Goal: Task Accomplishment & Management: Manage account settings

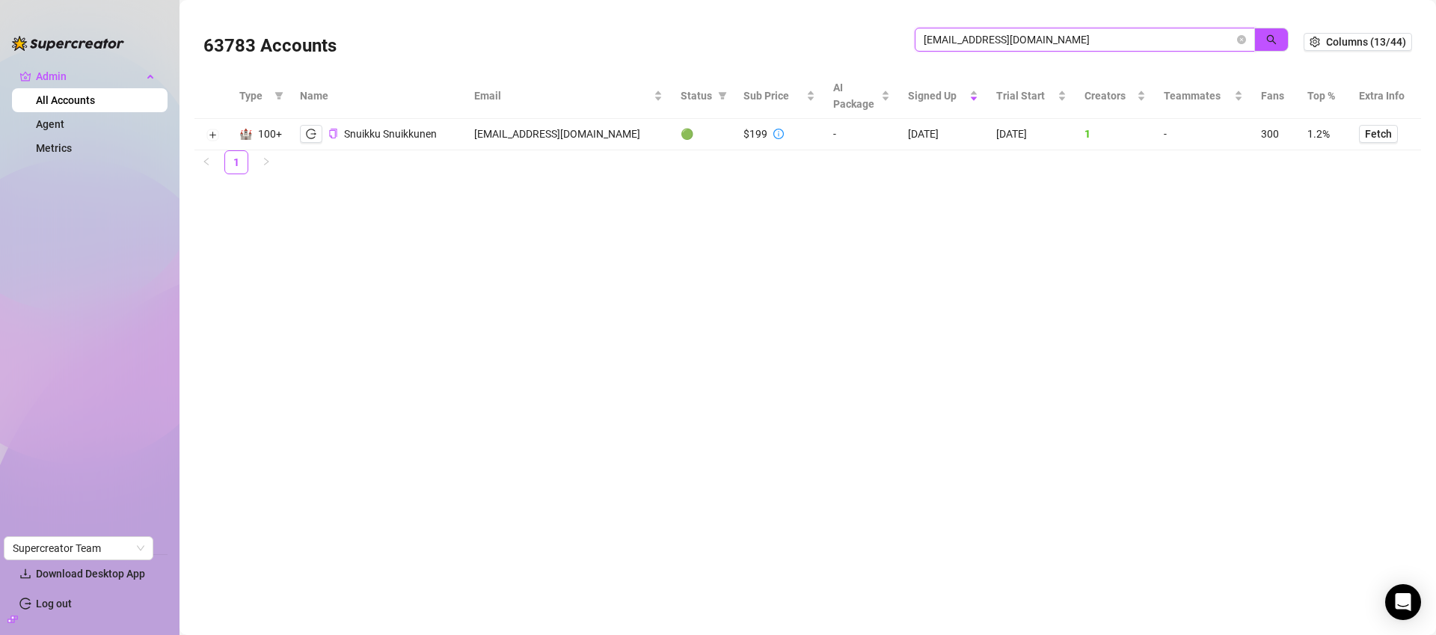
click at [959, 40] on input "snuikku@gmail.com" at bounding box center [1079, 39] width 310 height 16
paste input "fernfairygoeswildvip"
type input "fernfairygoeswildvip@gmail.com"
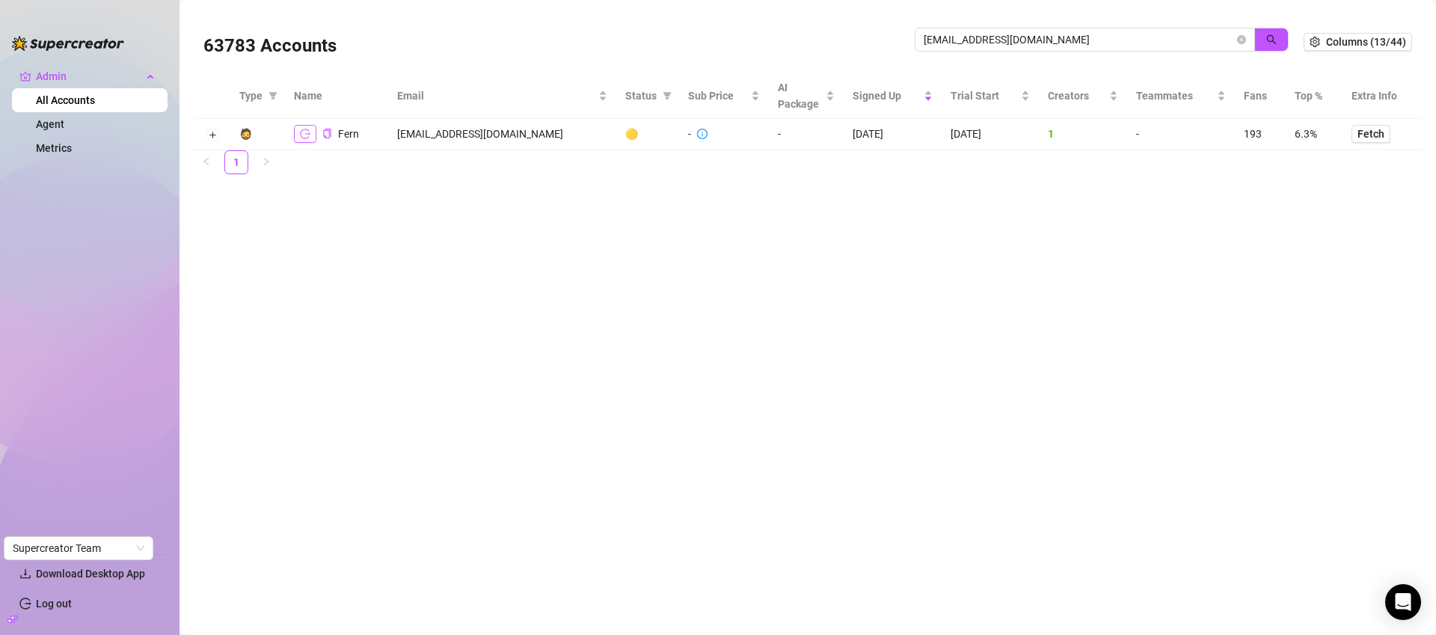
click at [295, 140] on button "button" at bounding box center [305, 134] width 22 height 18
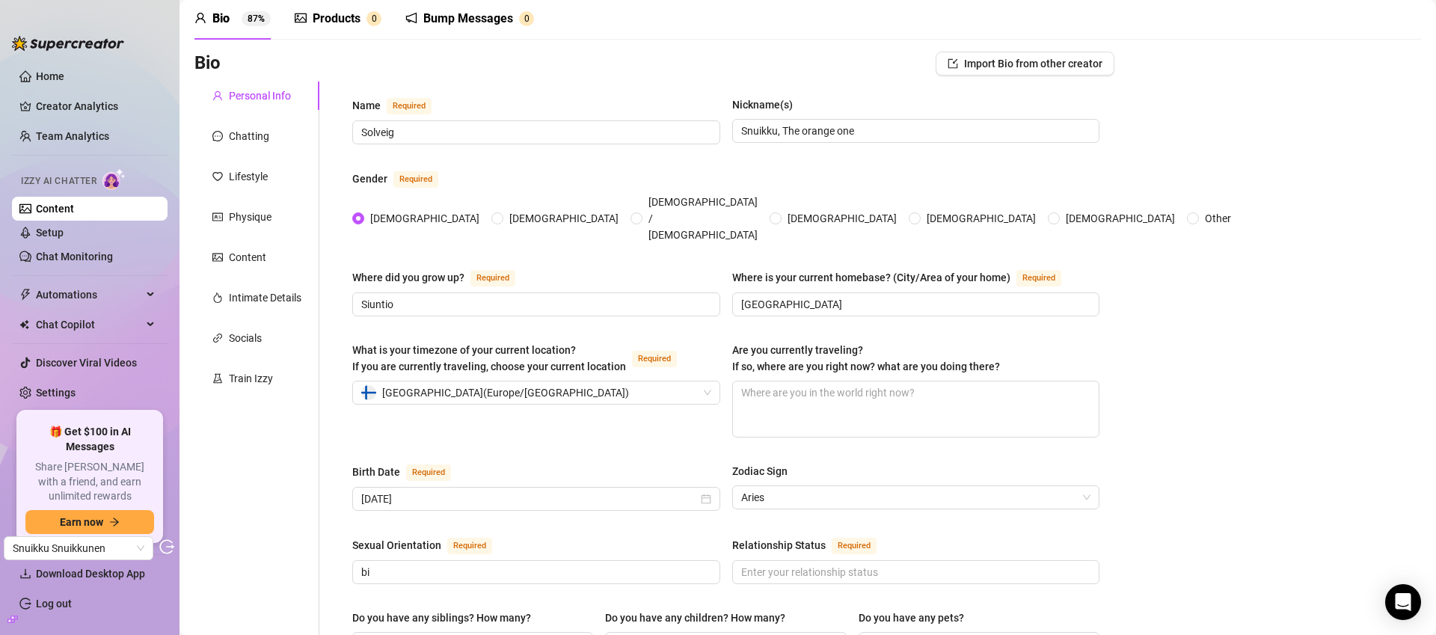
scroll to position [60, 0]
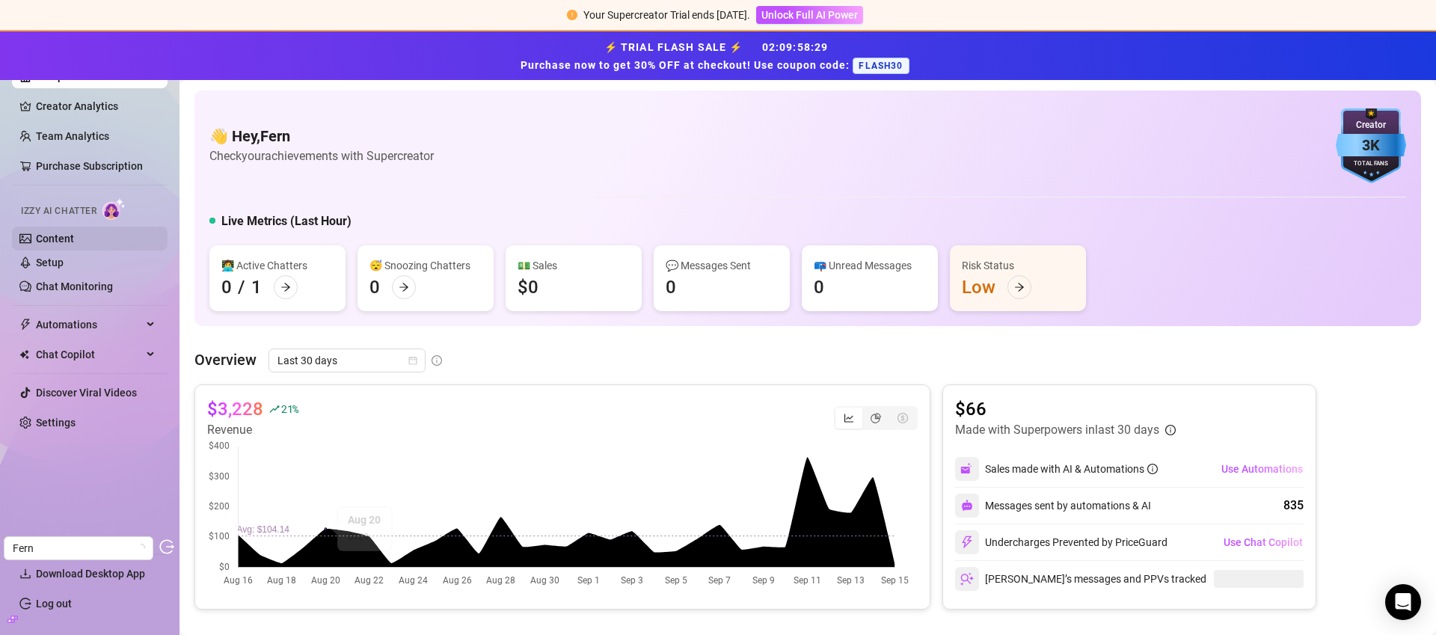
click at [46, 239] on link "Content" at bounding box center [55, 239] width 38 height 12
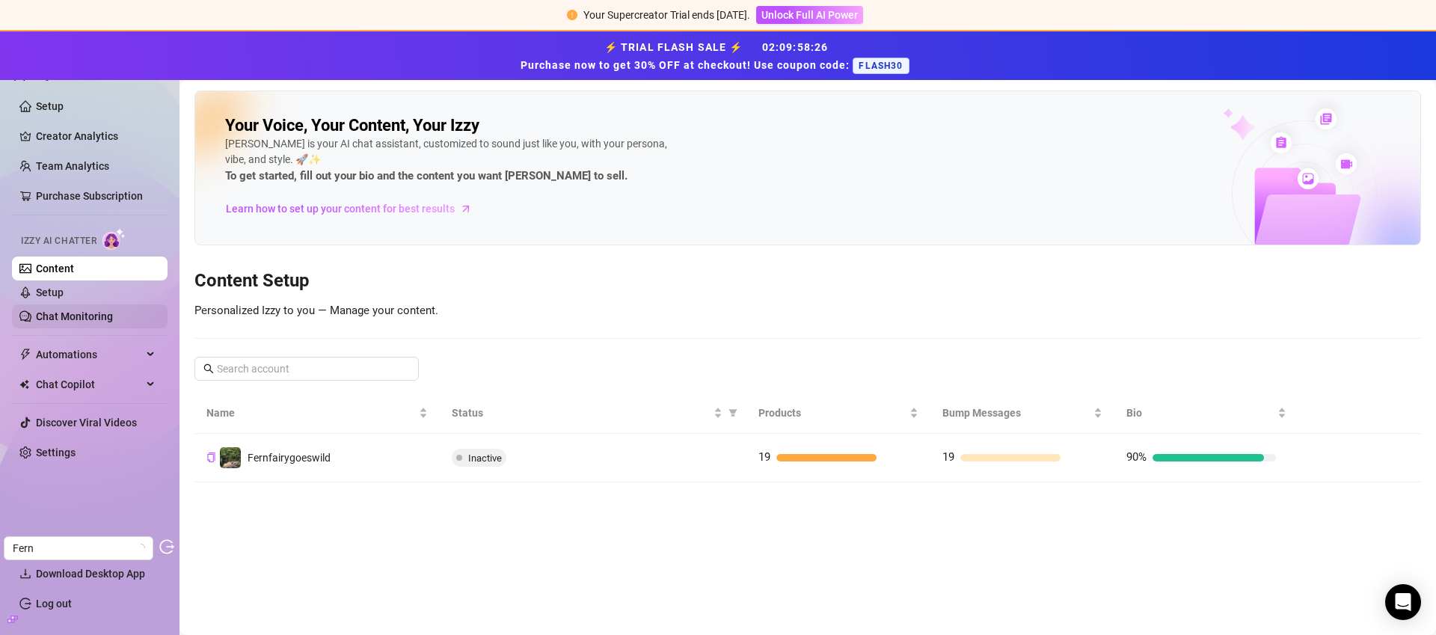
click at [82, 310] on link "Chat Monitoring" at bounding box center [74, 316] width 77 height 12
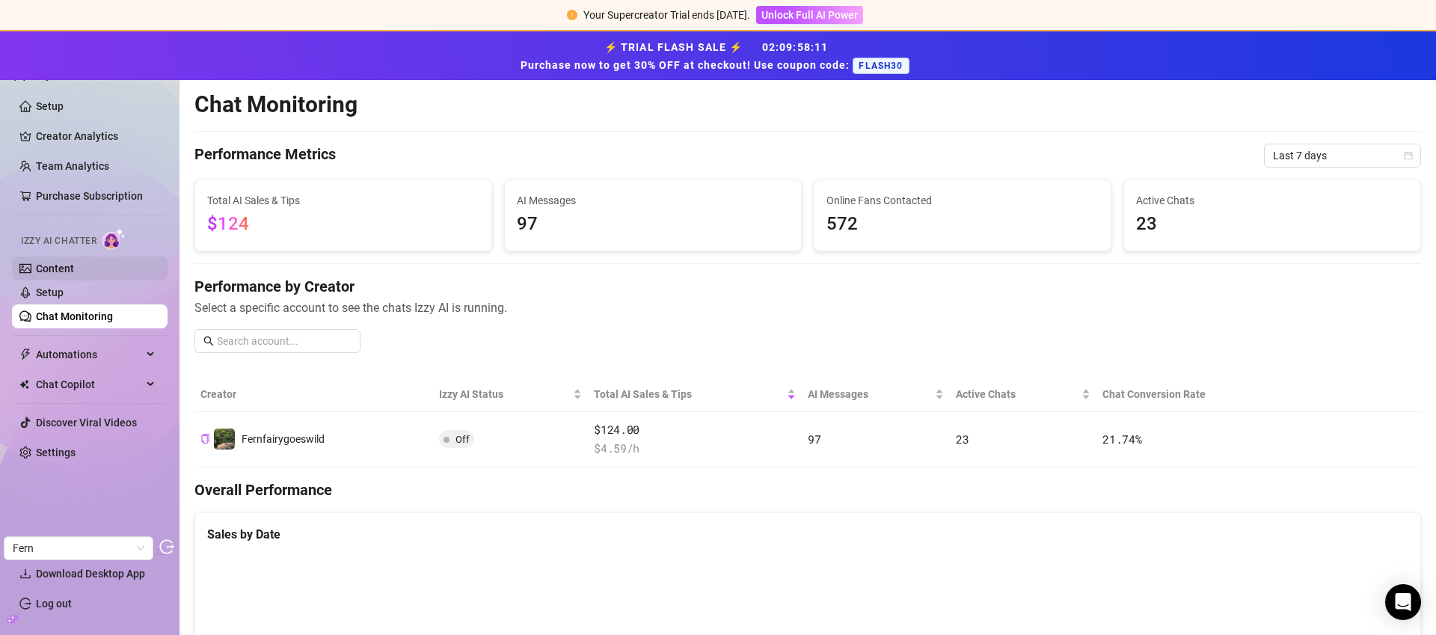
click at [74, 271] on link "Content" at bounding box center [55, 268] width 38 height 12
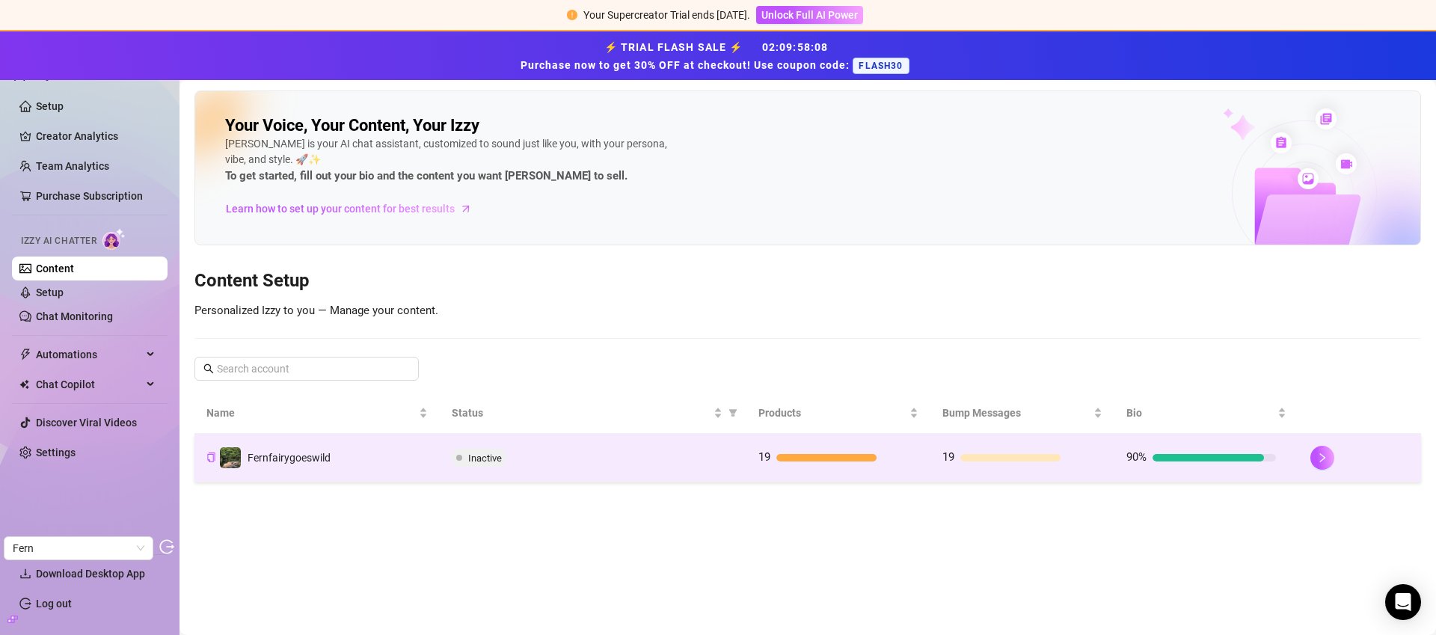
click at [656, 452] on div "Inactive" at bounding box center [593, 458] width 283 height 18
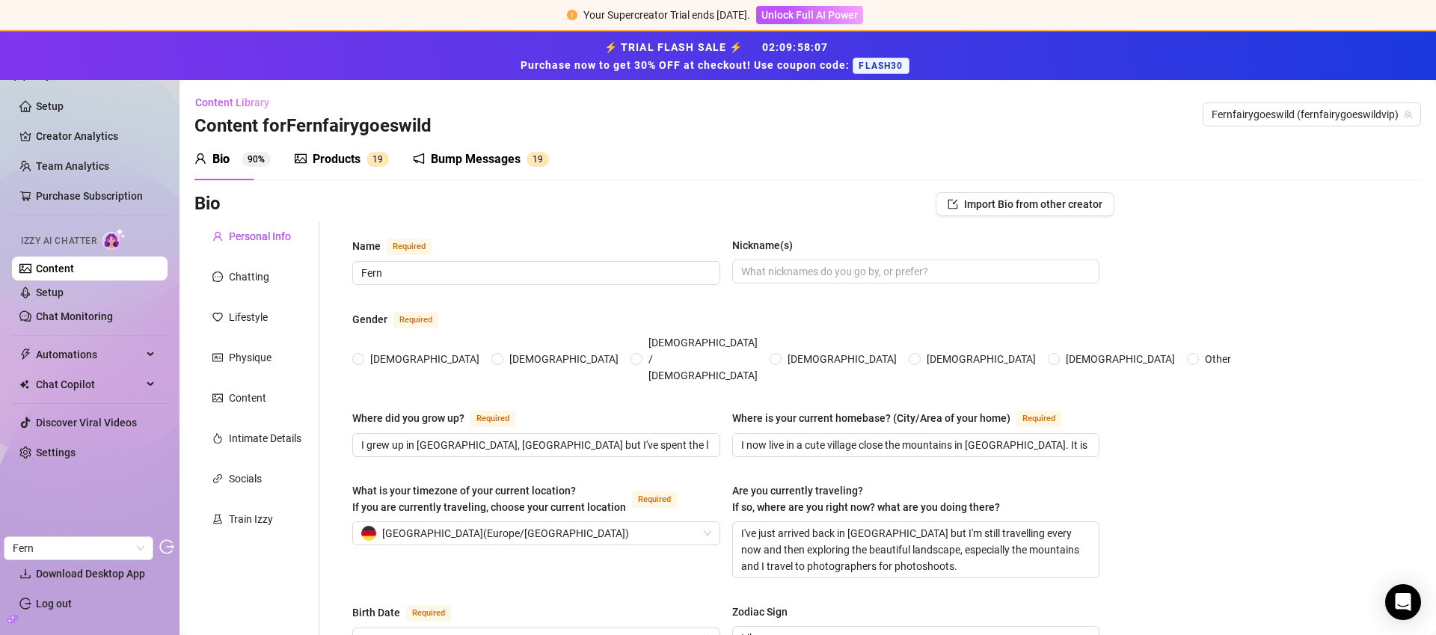
radio input "true"
type input "[DATE]"
click at [43, 292] on link "Setup" at bounding box center [50, 292] width 28 height 12
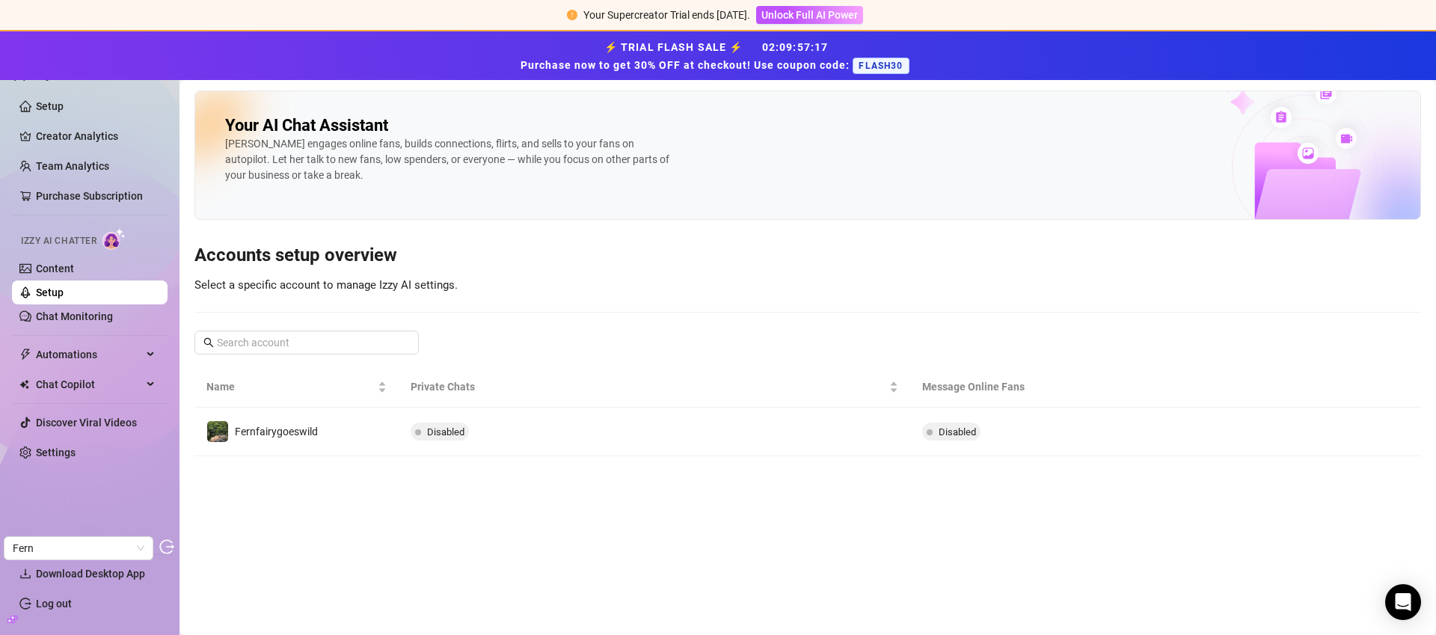
click at [214, 227] on div "Your AI Chat Assistant [PERSON_NAME] engages online fans, builds connections, f…" at bounding box center [807, 273] width 1226 height 366
click at [53, 271] on link "Content" at bounding box center [55, 268] width 38 height 12
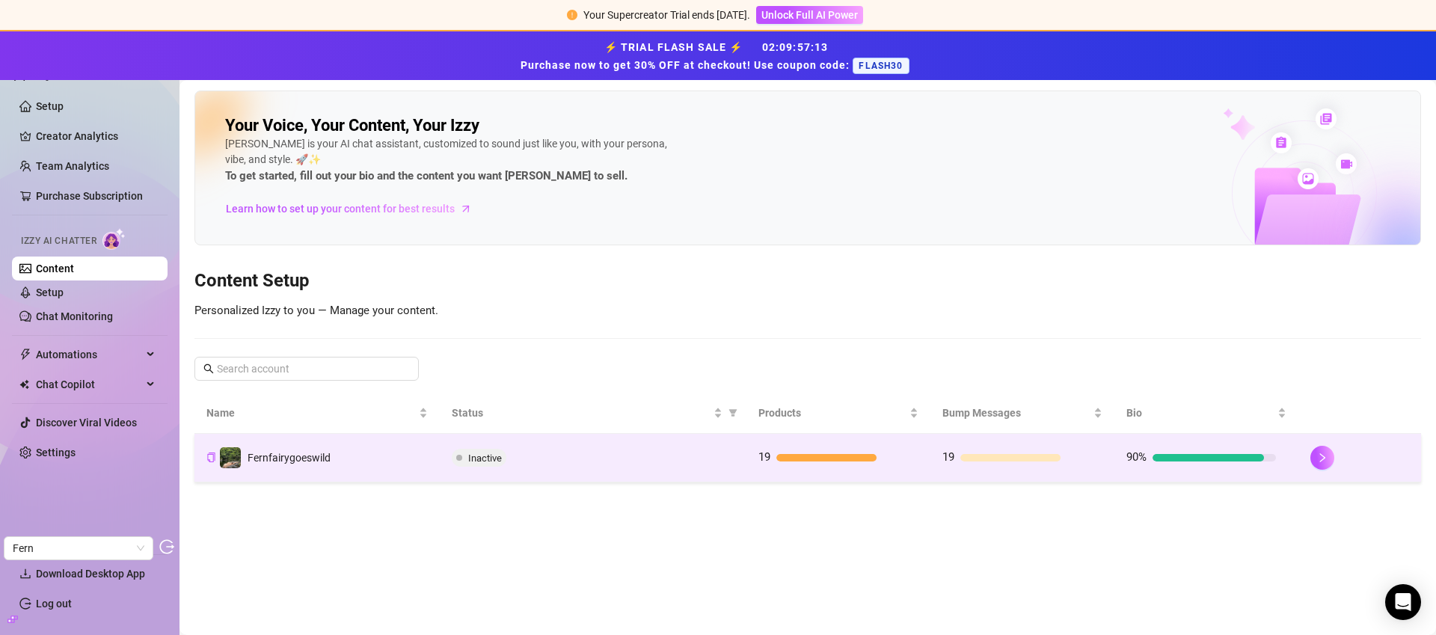
click at [718, 470] on td "Inactive" at bounding box center [593, 458] width 307 height 49
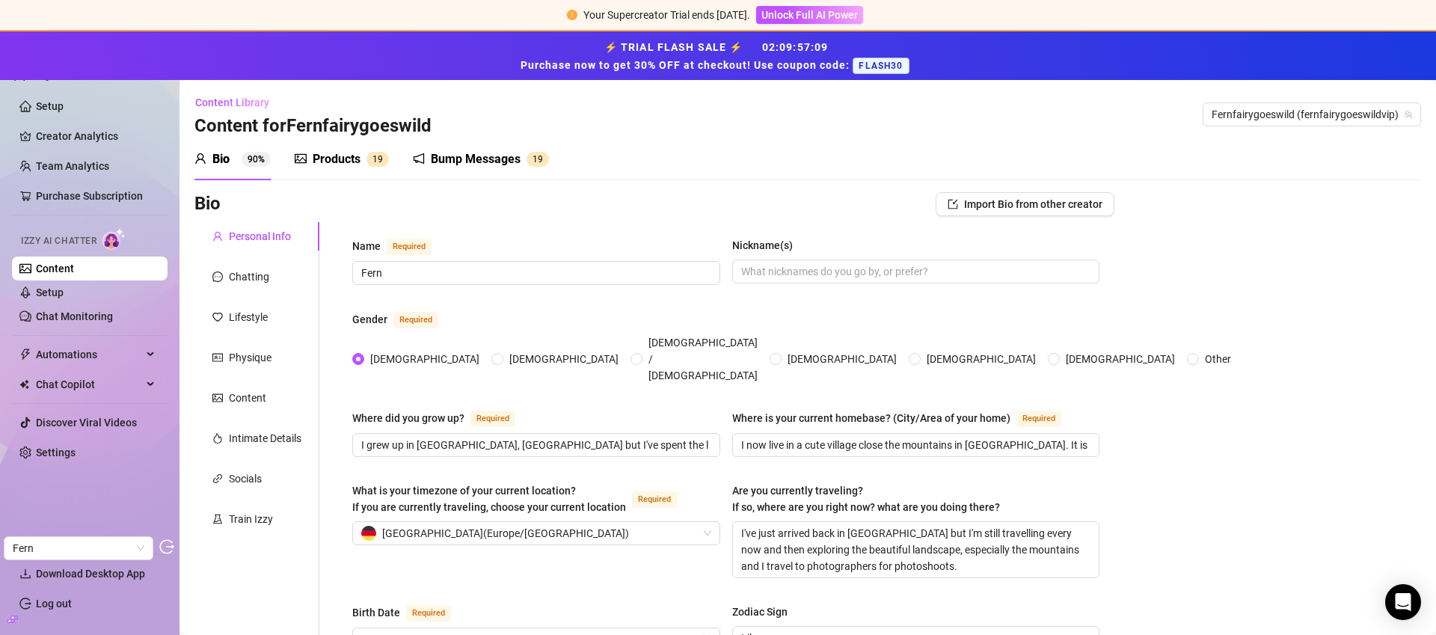
click at [313, 162] on div "Products" at bounding box center [337, 159] width 48 height 18
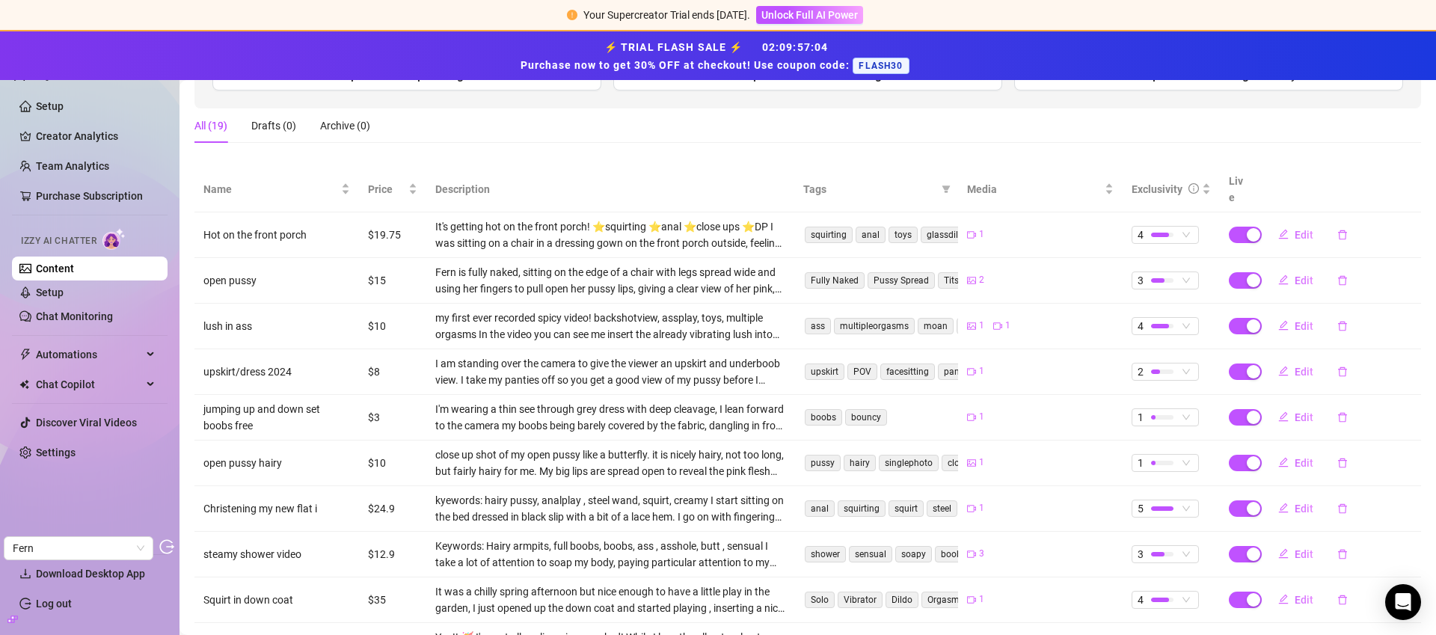
scroll to position [325, 0]
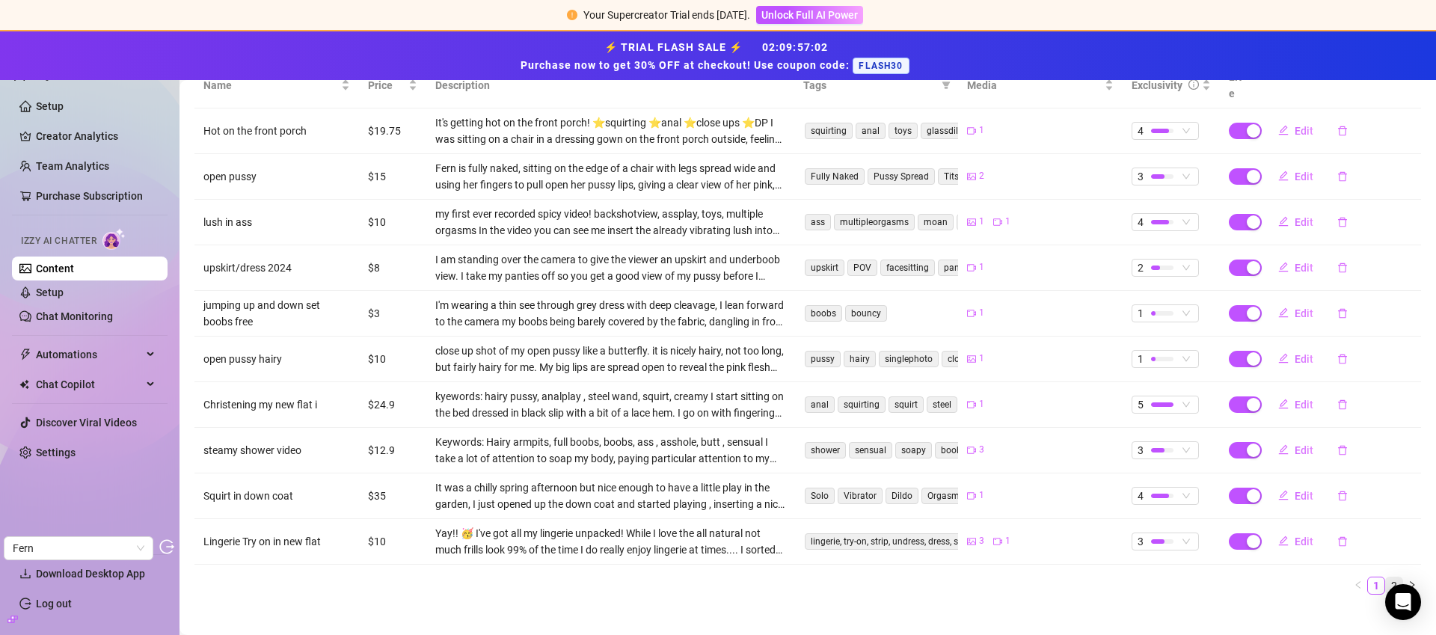
click at [1386, 577] on link "2" at bounding box center [1394, 585] width 16 height 16
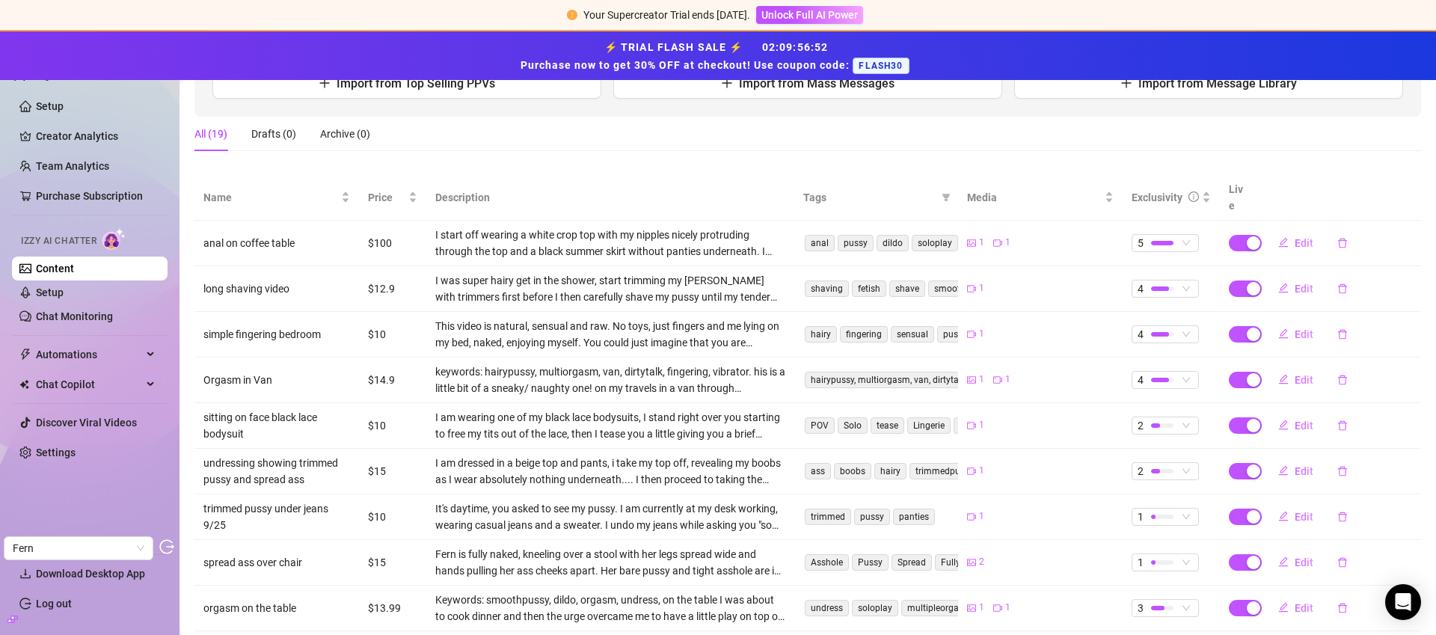
scroll to position [212, 0]
click at [85, 132] on link "Creator Analytics" at bounding box center [96, 136] width 120 height 24
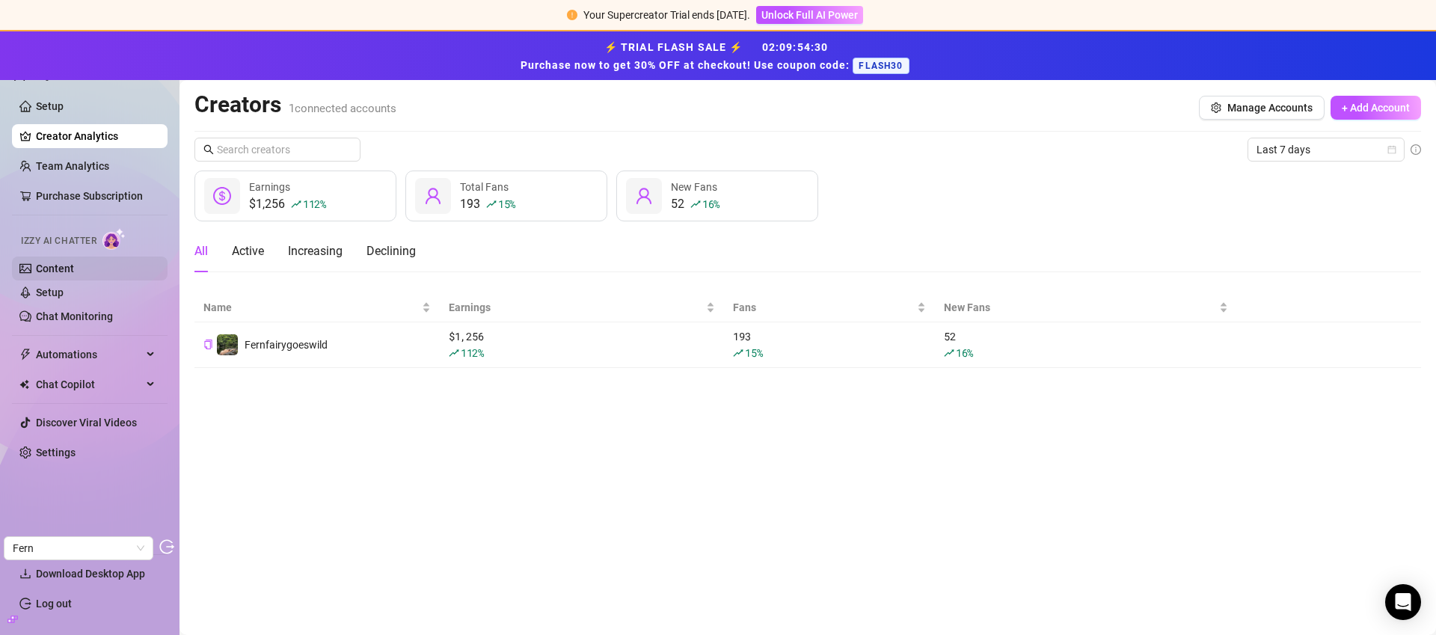
click at [64, 262] on link "Content" at bounding box center [55, 268] width 38 height 12
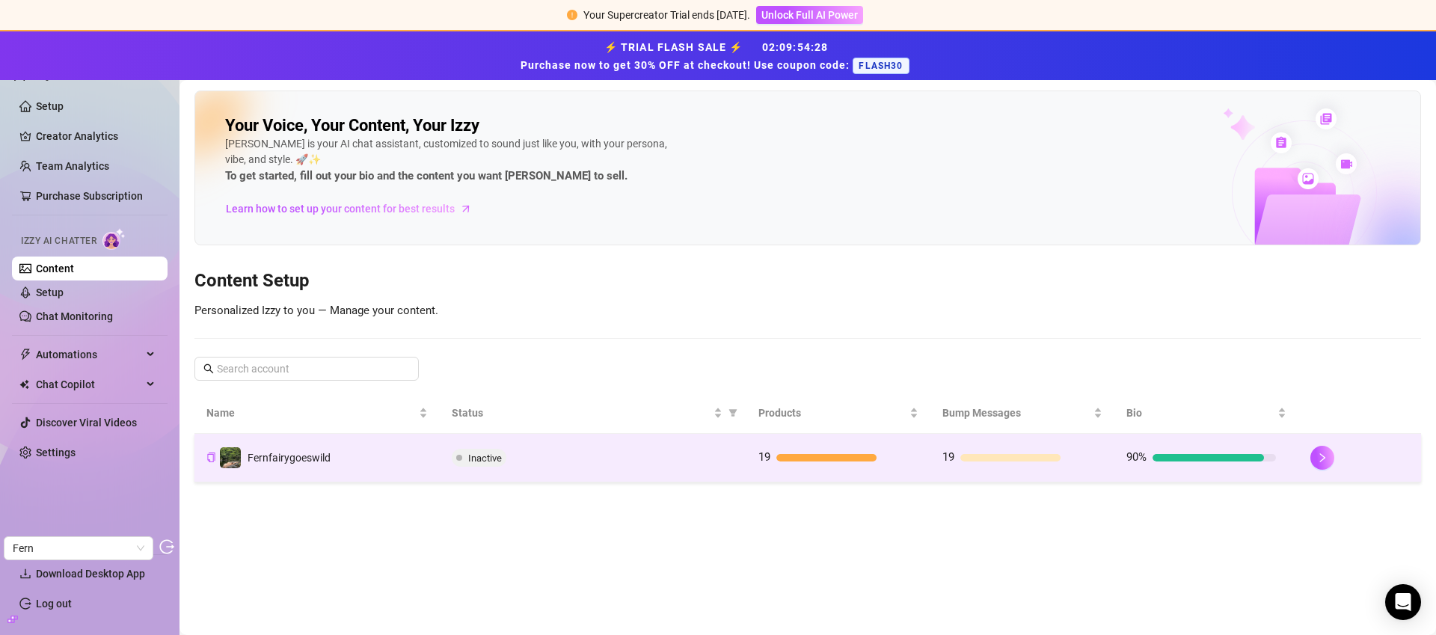
click at [567, 449] on div "Inactive" at bounding box center [593, 458] width 283 height 18
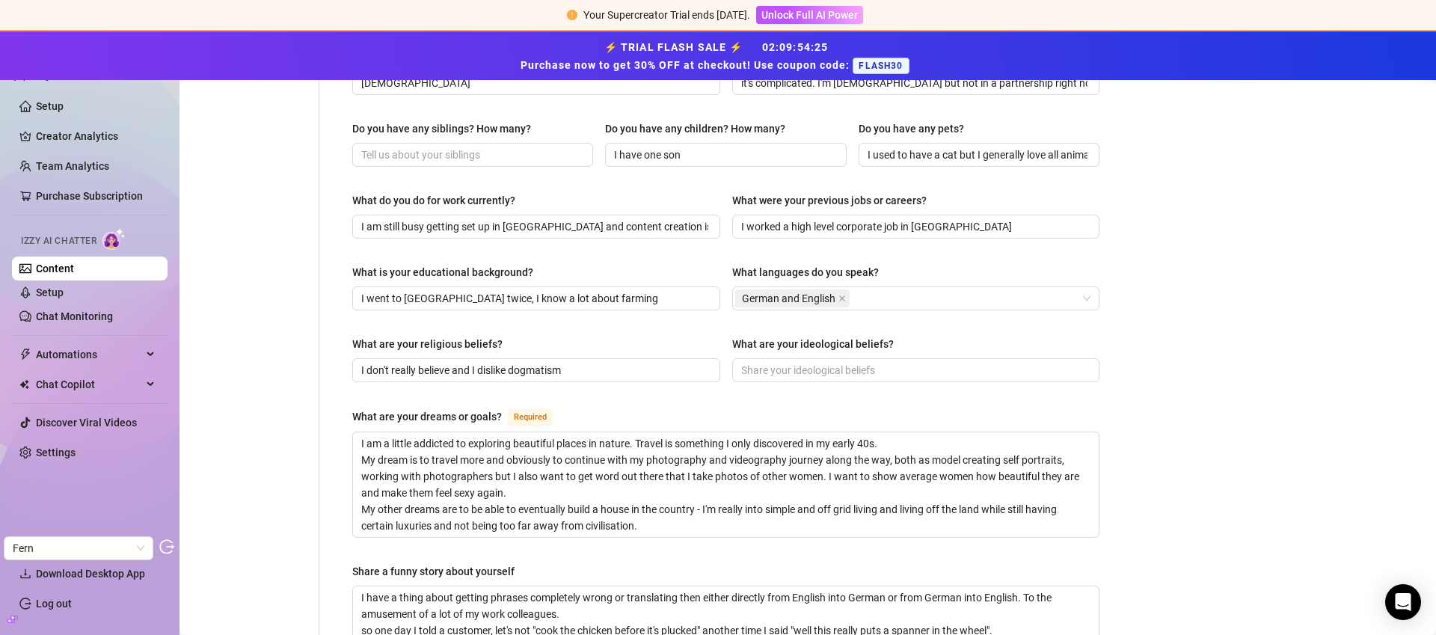
scroll to position [1046, 0]
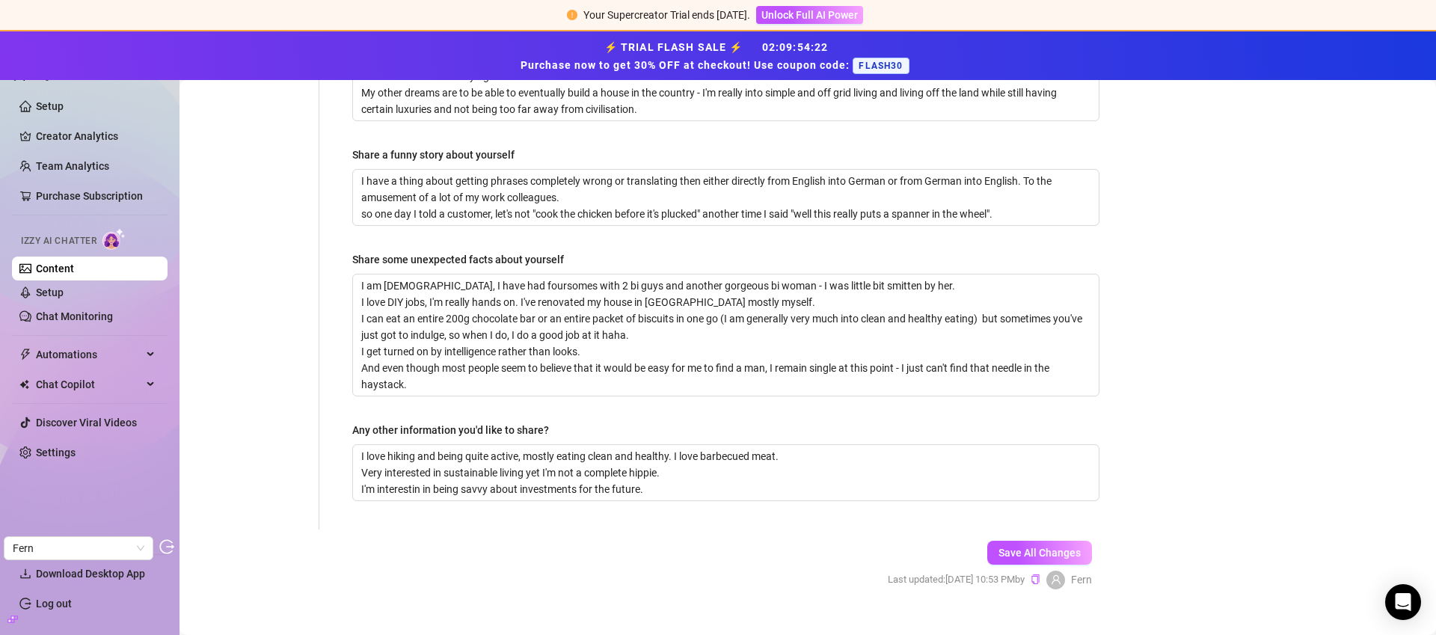
click at [556, 422] on label "Any other information you'd like to share?" at bounding box center [455, 430] width 207 height 16
click at [556, 445] on textarea "I love hiking and being quite active, mostly eating clean and healthy. I love b…" at bounding box center [726, 472] width 746 height 55
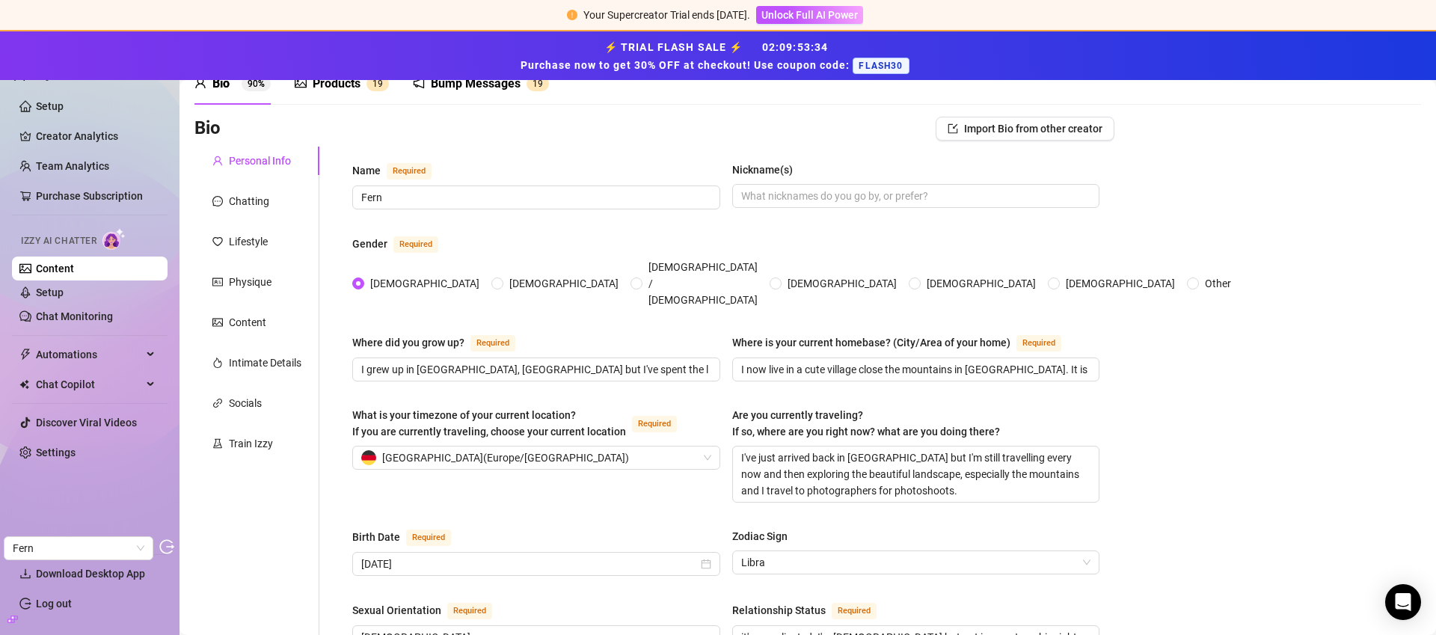
scroll to position [0, 0]
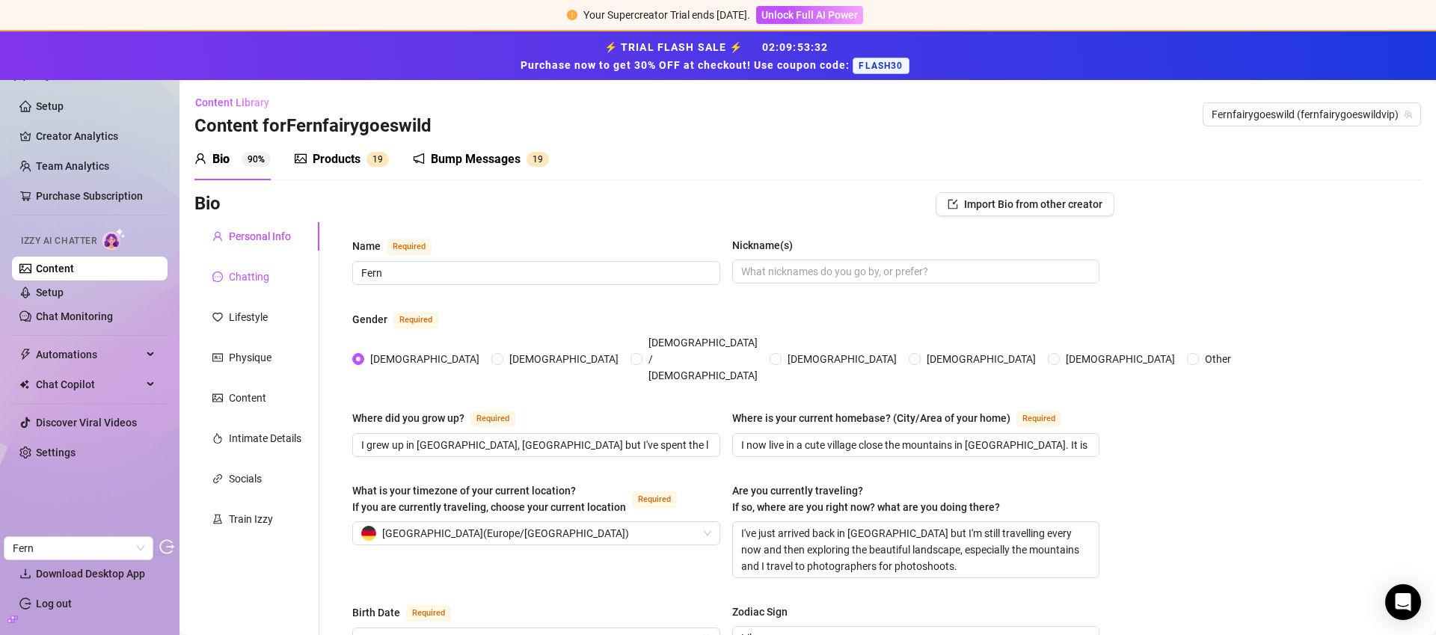
click at [256, 283] on div "Chatting" at bounding box center [249, 276] width 40 height 16
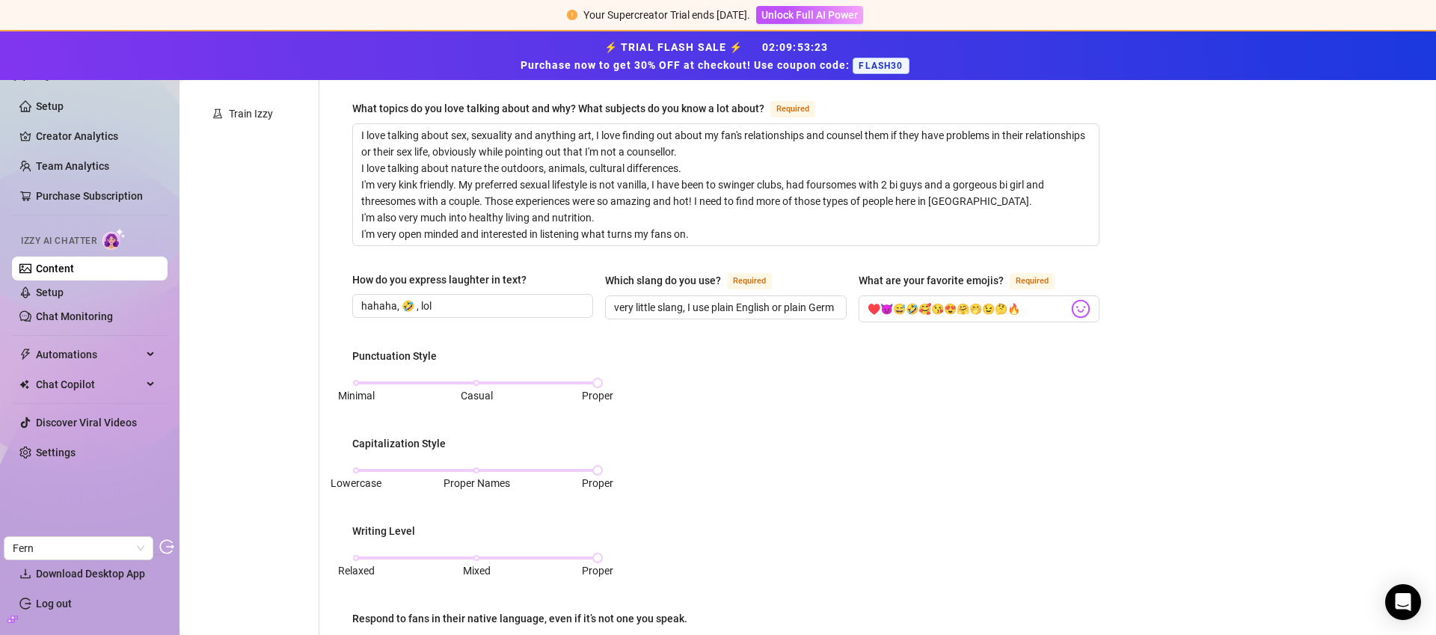
scroll to position [408, 0]
click at [79, 132] on link "Creator Analytics" at bounding box center [96, 136] width 120 height 24
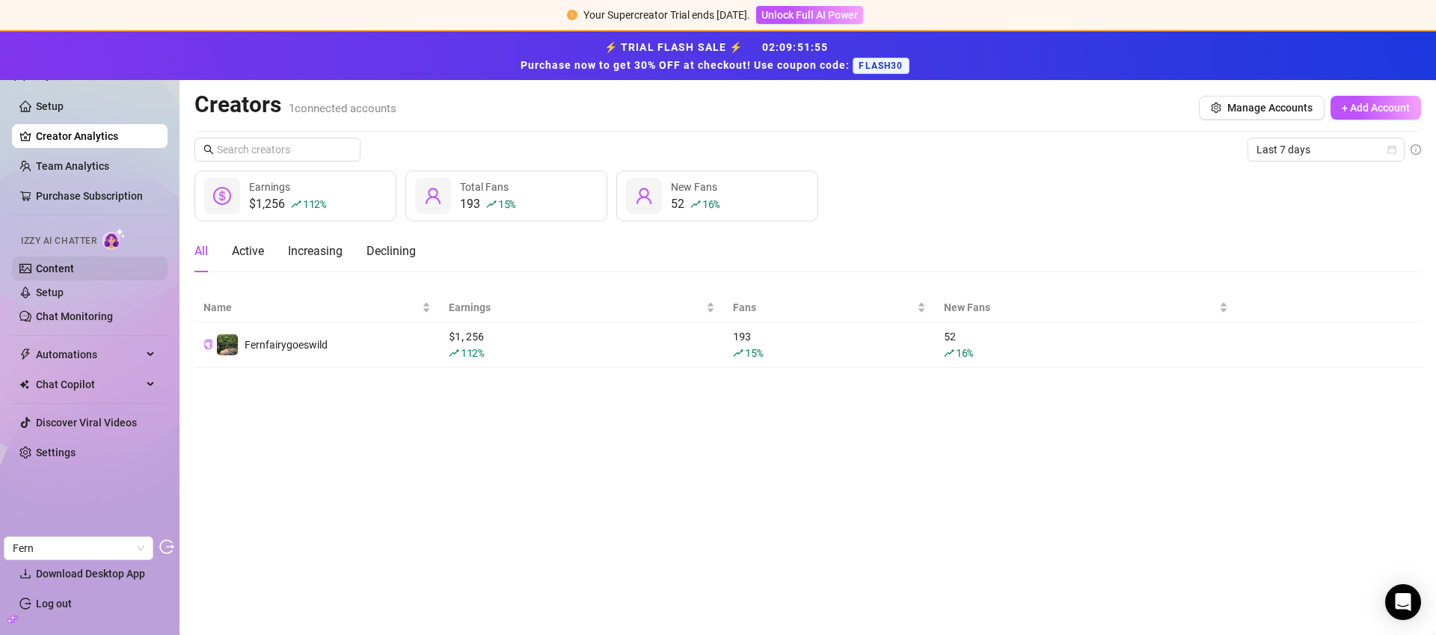
click at [74, 273] on link "Content" at bounding box center [55, 268] width 38 height 12
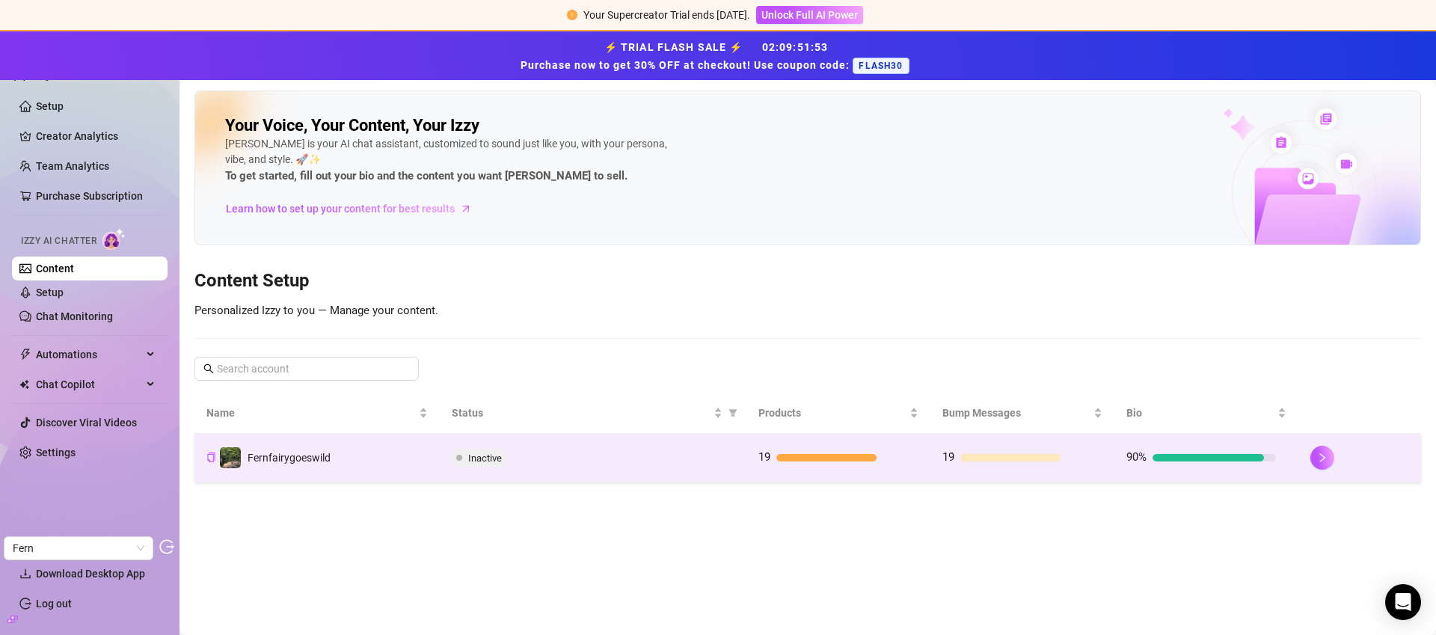
click at [632, 476] on td "Inactive" at bounding box center [593, 458] width 307 height 49
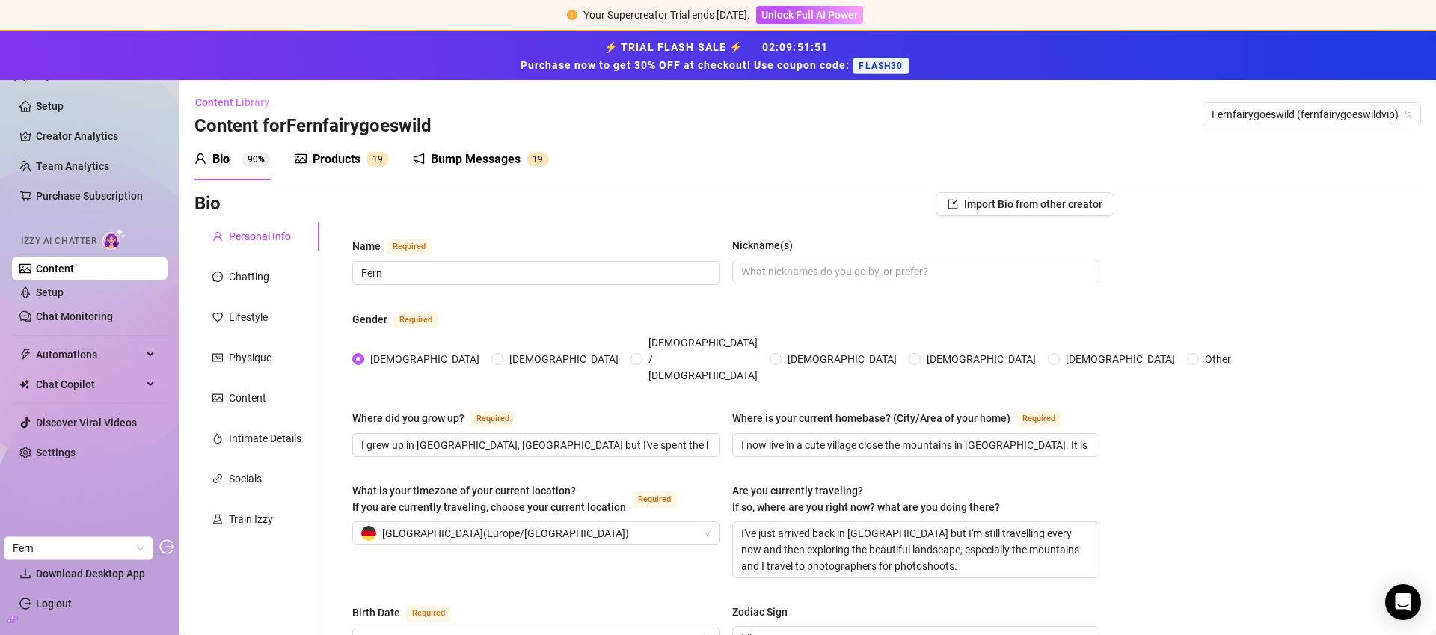
click at [337, 167] on div "Products" at bounding box center [337, 159] width 48 height 18
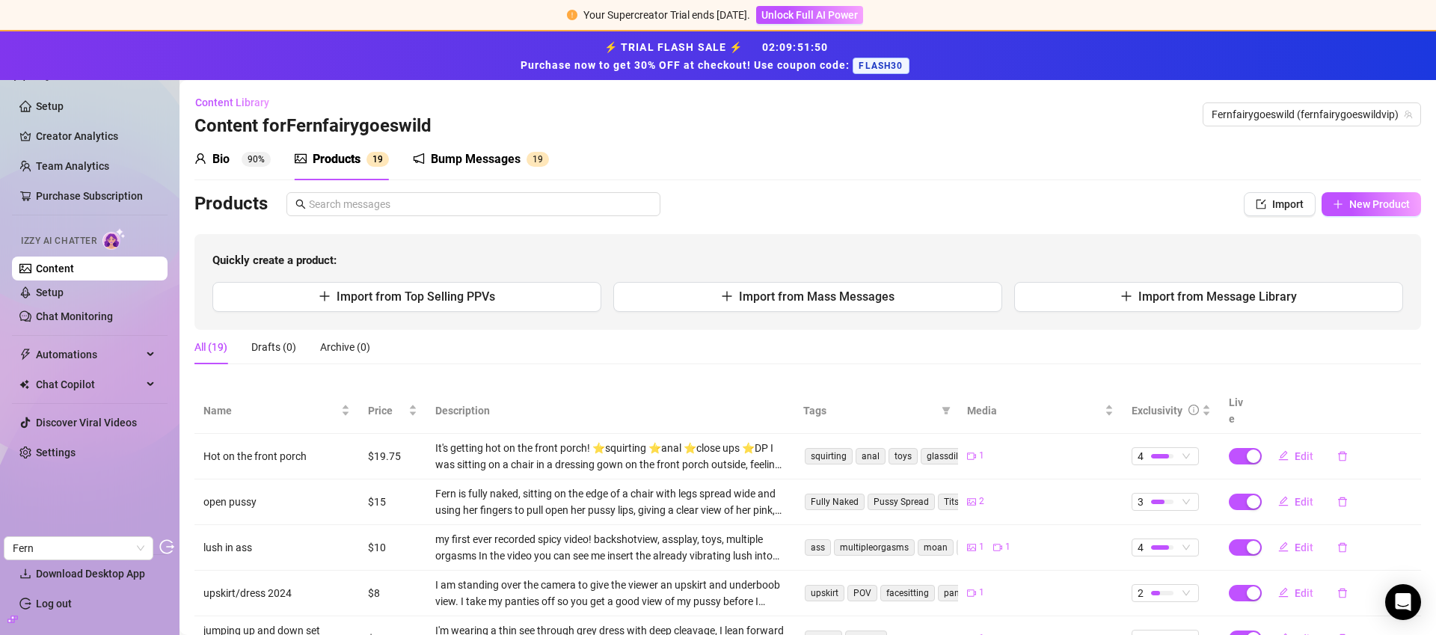
click at [224, 159] on div "Bio" at bounding box center [220, 159] width 17 height 18
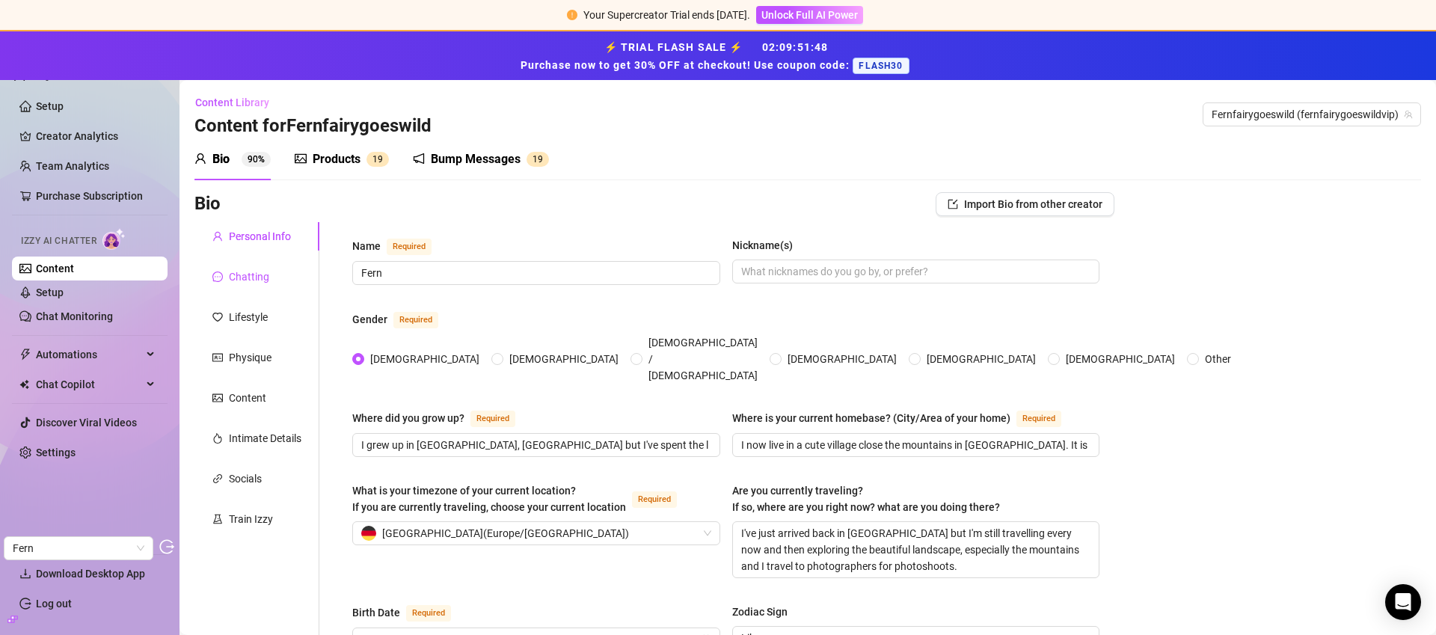
click at [265, 275] on div "Chatting" at bounding box center [249, 276] width 40 height 16
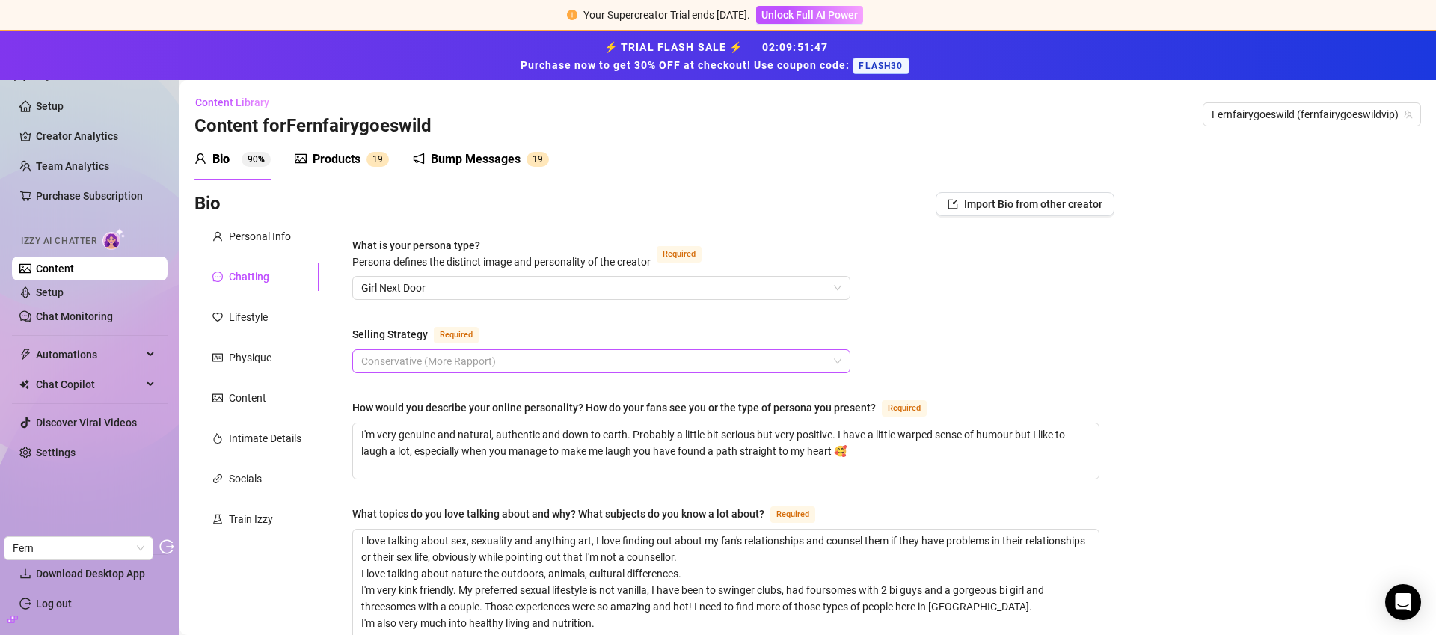
click at [541, 355] on span "Conservative (More Rapport)" at bounding box center [601, 361] width 480 height 22
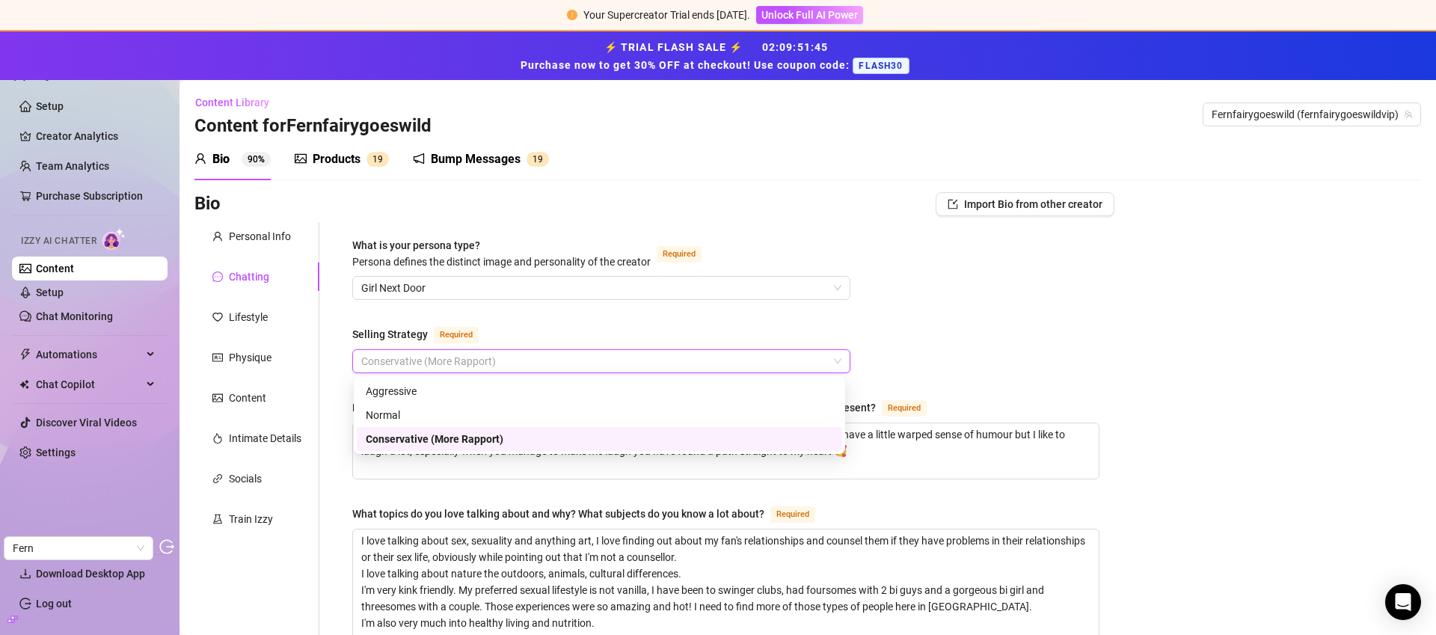
click at [548, 332] on div "Selling Strategy Required" at bounding box center [601, 337] width 498 height 24
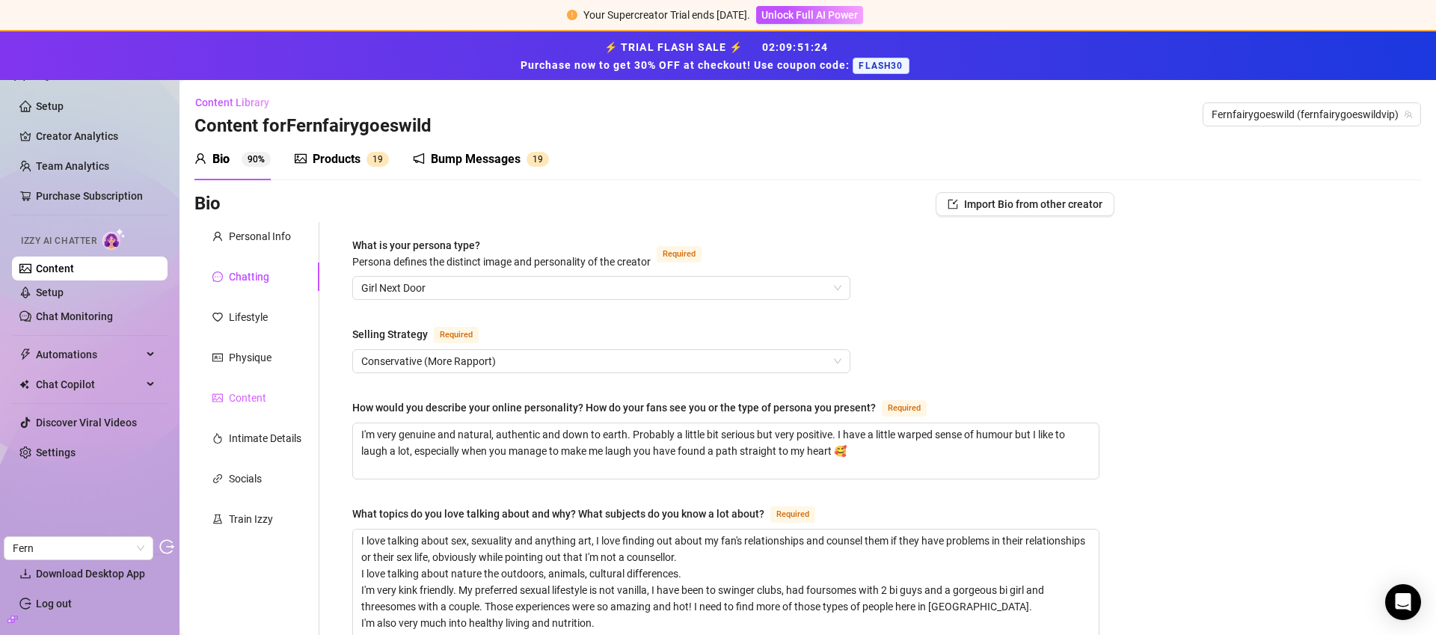
click at [255, 406] on div "Content" at bounding box center [256, 398] width 125 height 28
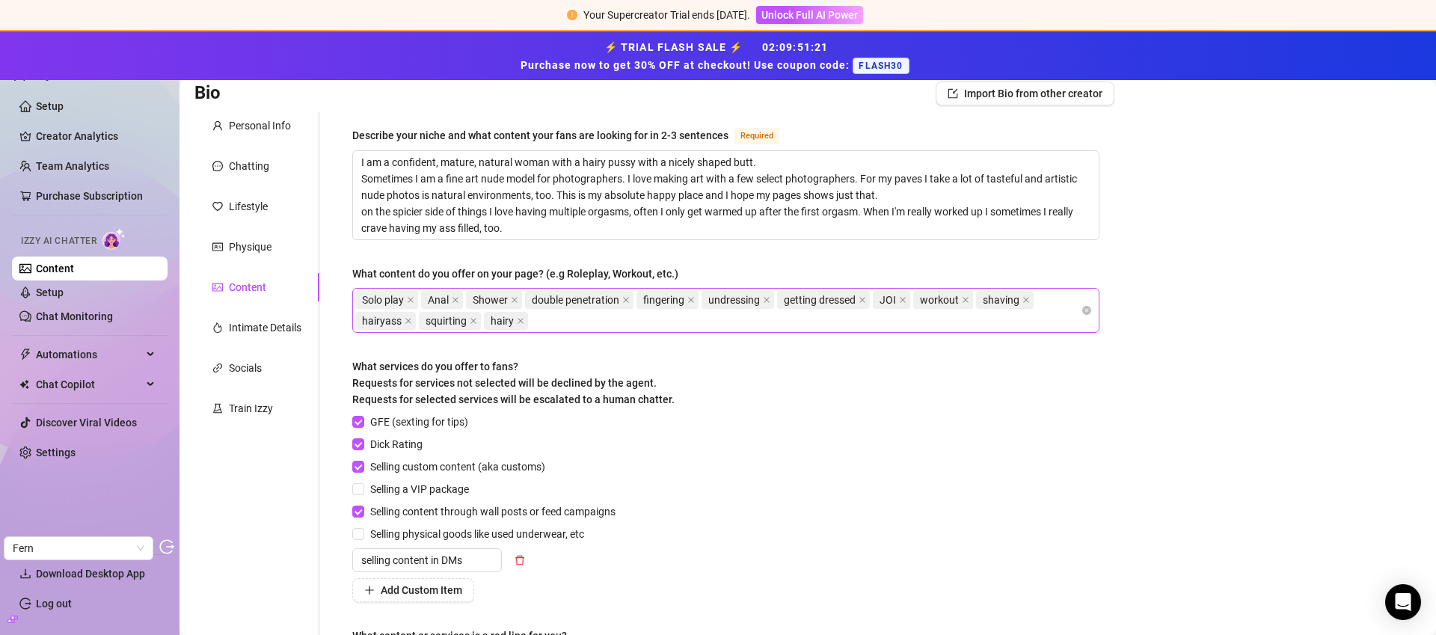
scroll to position [78, 0]
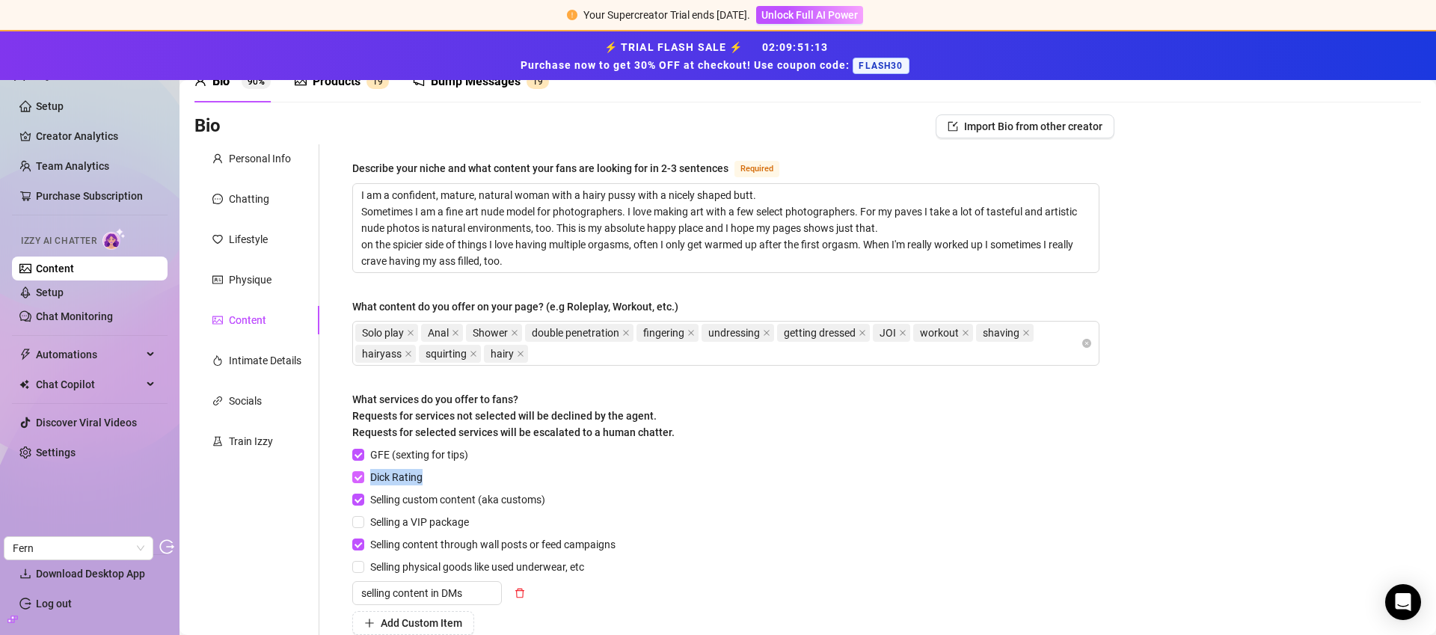
drag, startPoint x: 433, startPoint y: 483, endPoint x: 366, endPoint y: 485, distance: 67.3
click at [366, 485] on div "Dick Rating" at bounding box center [486, 477] width 269 height 16
click at [259, 161] on div "Personal Info" at bounding box center [260, 158] width 62 height 16
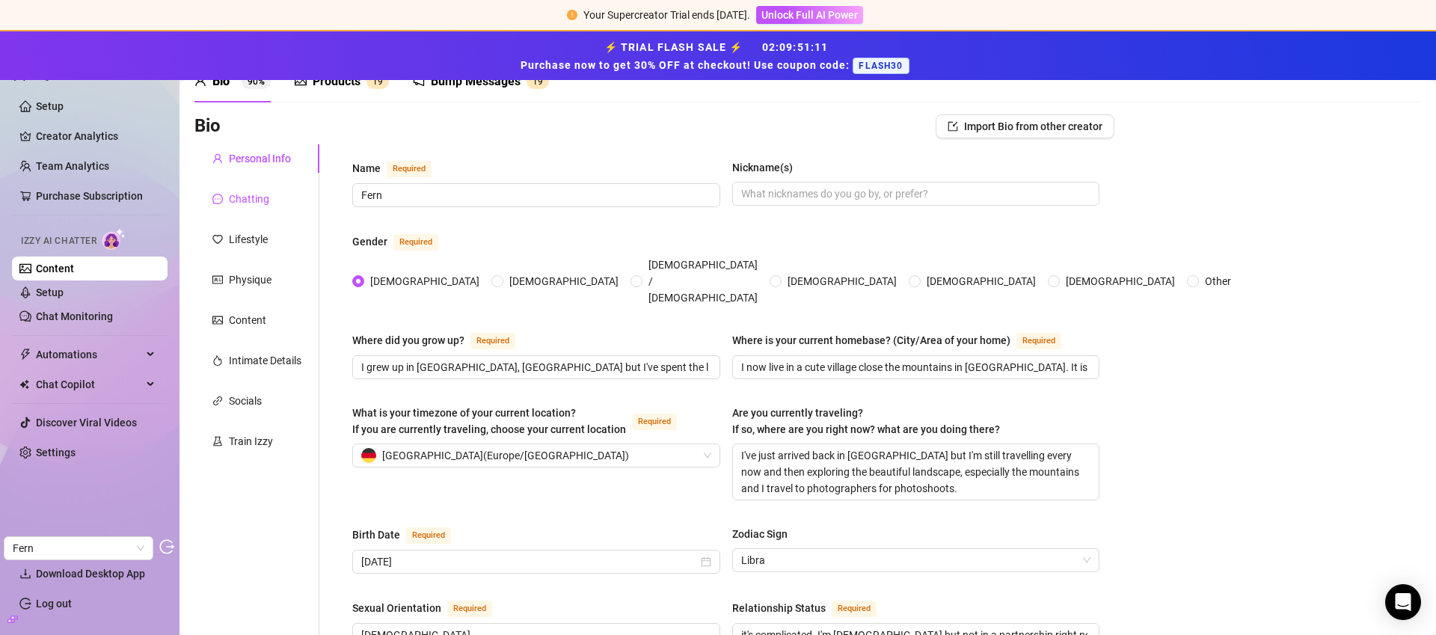
click at [251, 197] on div "Chatting" at bounding box center [249, 199] width 40 height 16
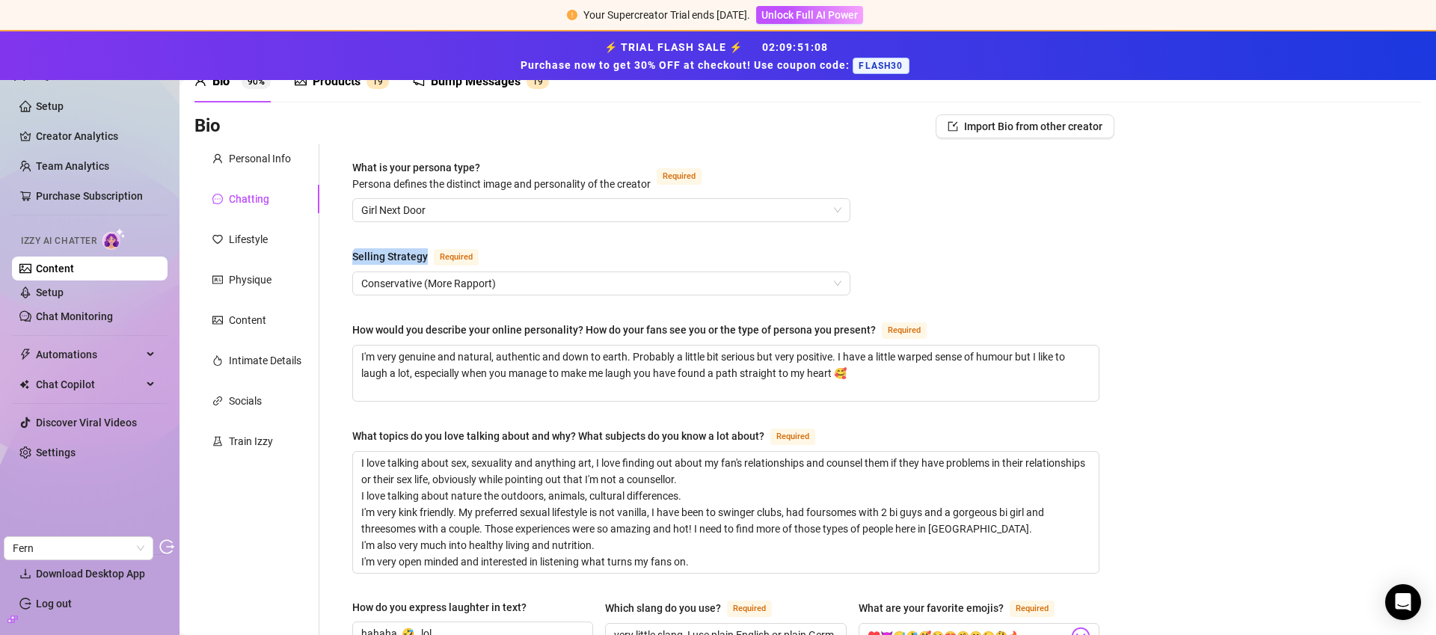
drag, startPoint x: 348, startPoint y: 259, endPoint x: 430, endPoint y: 260, distance: 82.3
click at [581, 288] on span "Conservative (More Rapport)" at bounding box center [601, 283] width 480 height 22
click at [447, 283] on span "Conservative (More Rapport)" at bounding box center [601, 283] width 480 height 22
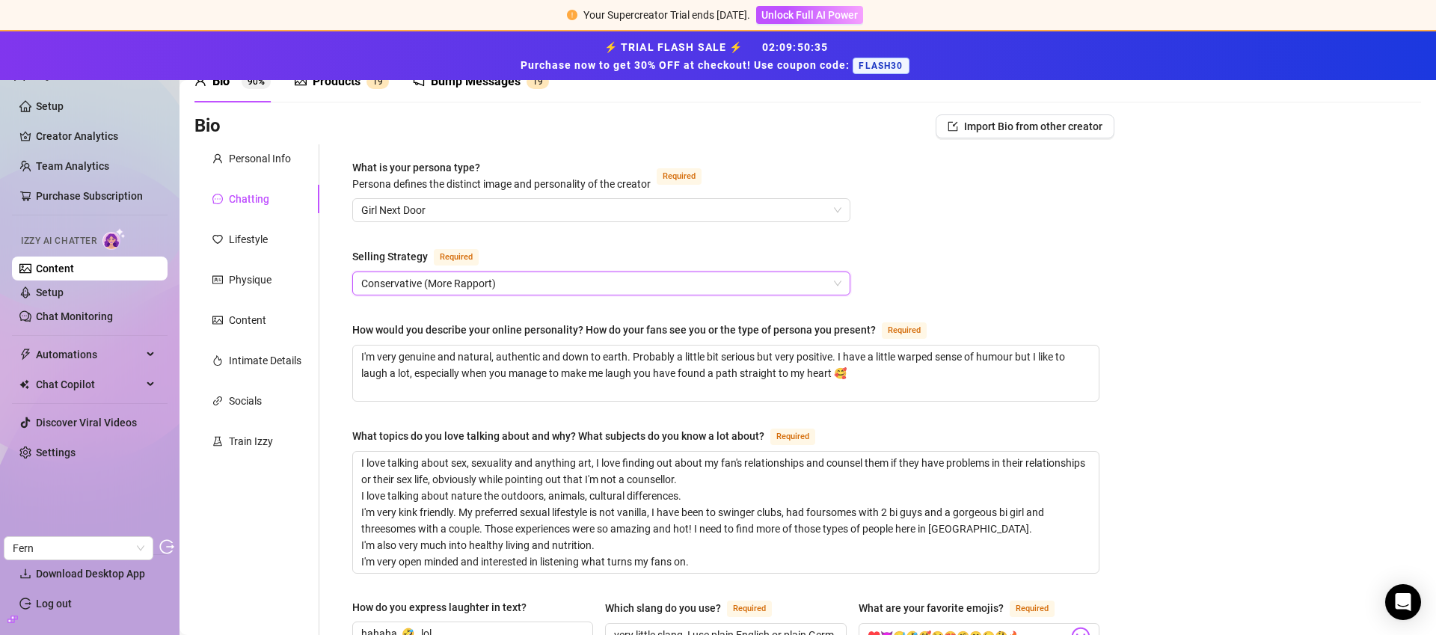
click at [444, 288] on span "Conservative (More Rapport)" at bounding box center [601, 283] width 480 height 22
click at [64, 294] on link "Setup" at bounding box center [50, 292] width 28 height 12
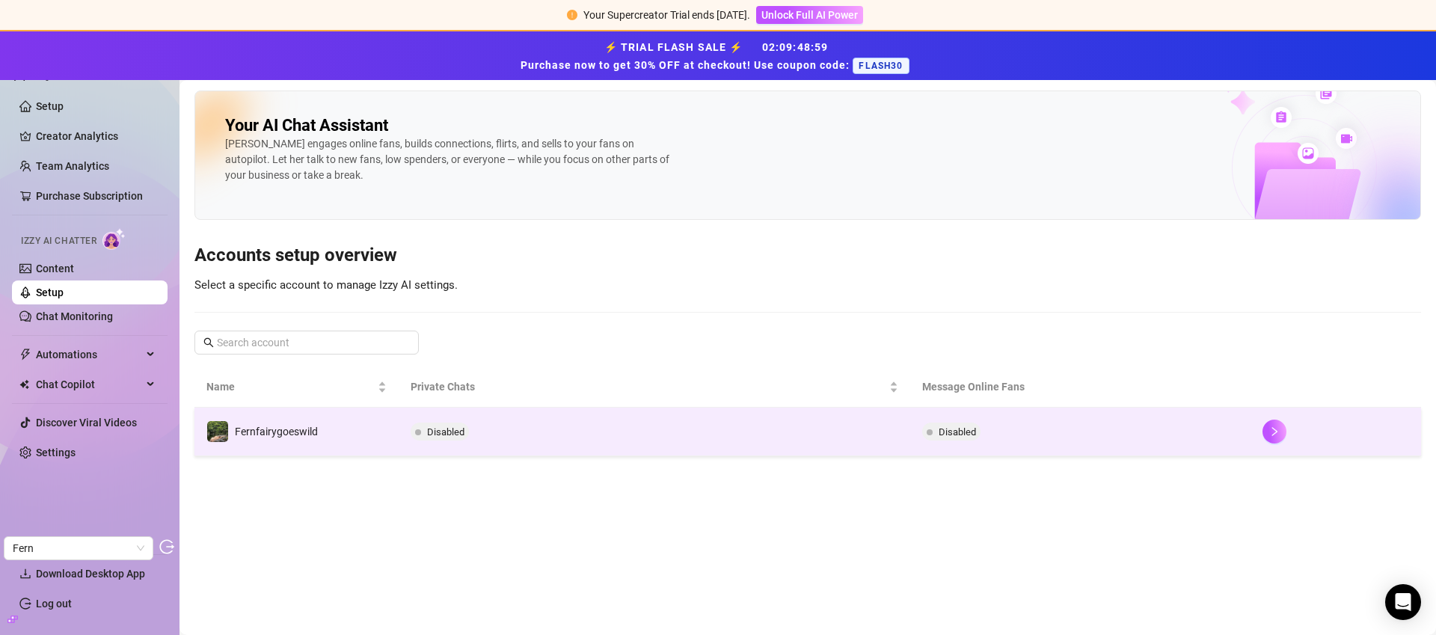
click at [507, 447] on td "Disabled" at bounding box center [654, 432] width 511 height 49
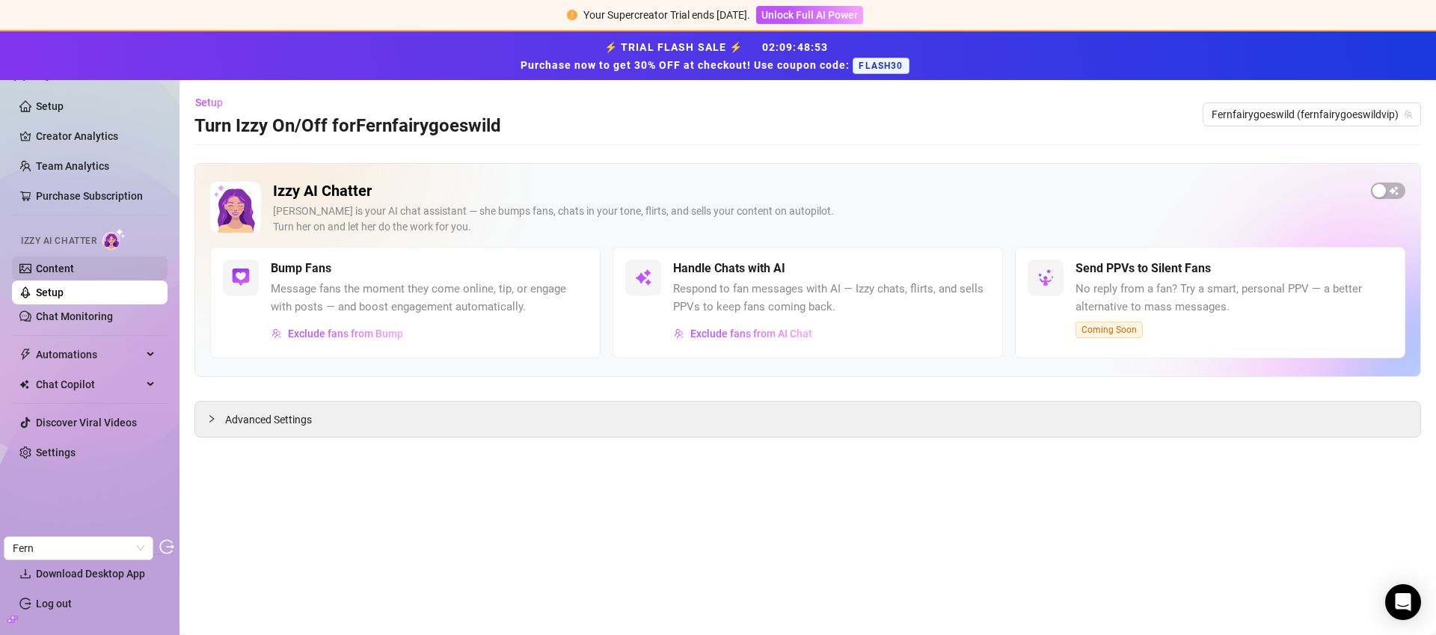
click at [74, 274] on link "Content" at bounding box center [55, 268] width 38 height 12
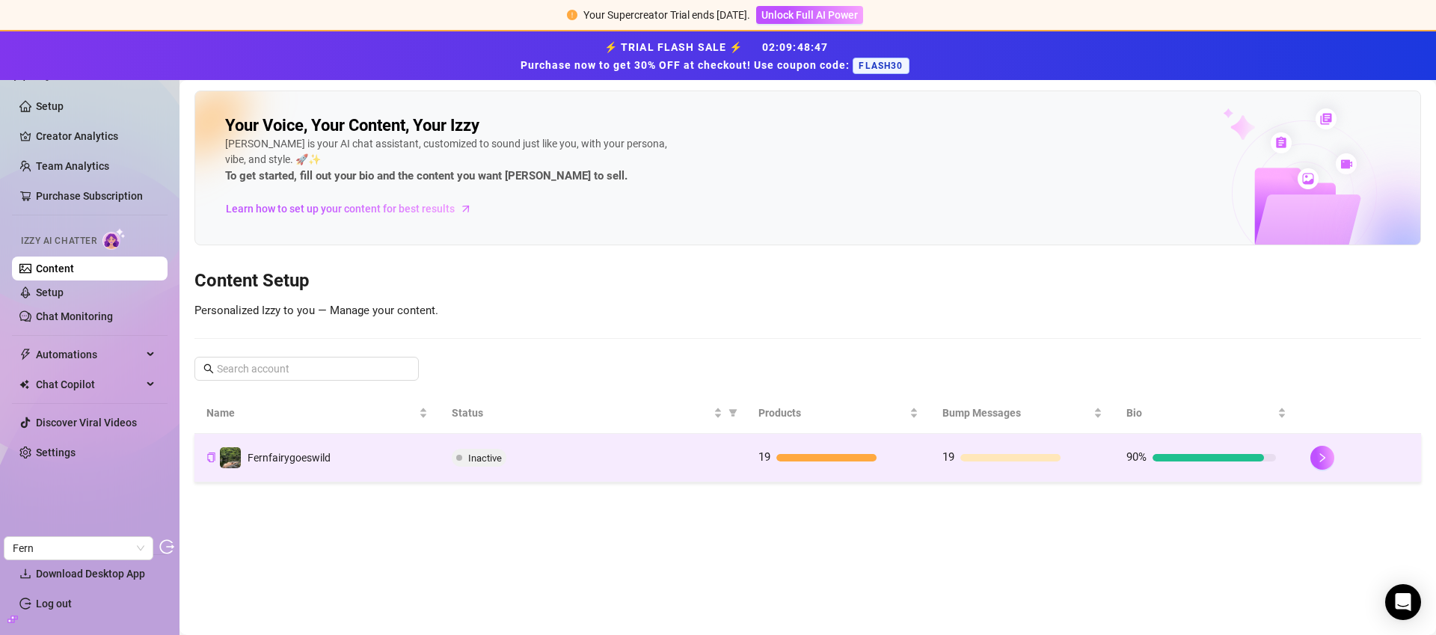
click at [529, 443] on td "Inactive" at bounding box center [593, 458] width 307 height 49
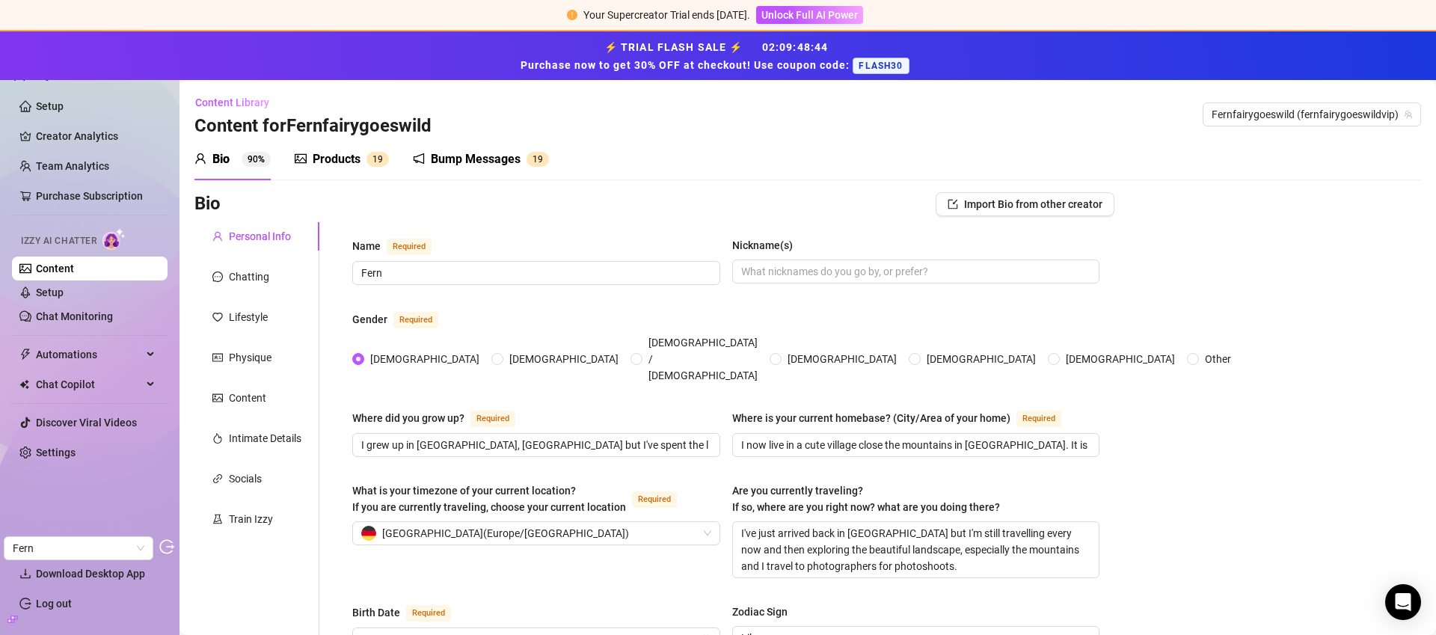
click at [344, 159] on div "Products" at bounding box center [337, 159] width 48 height 18
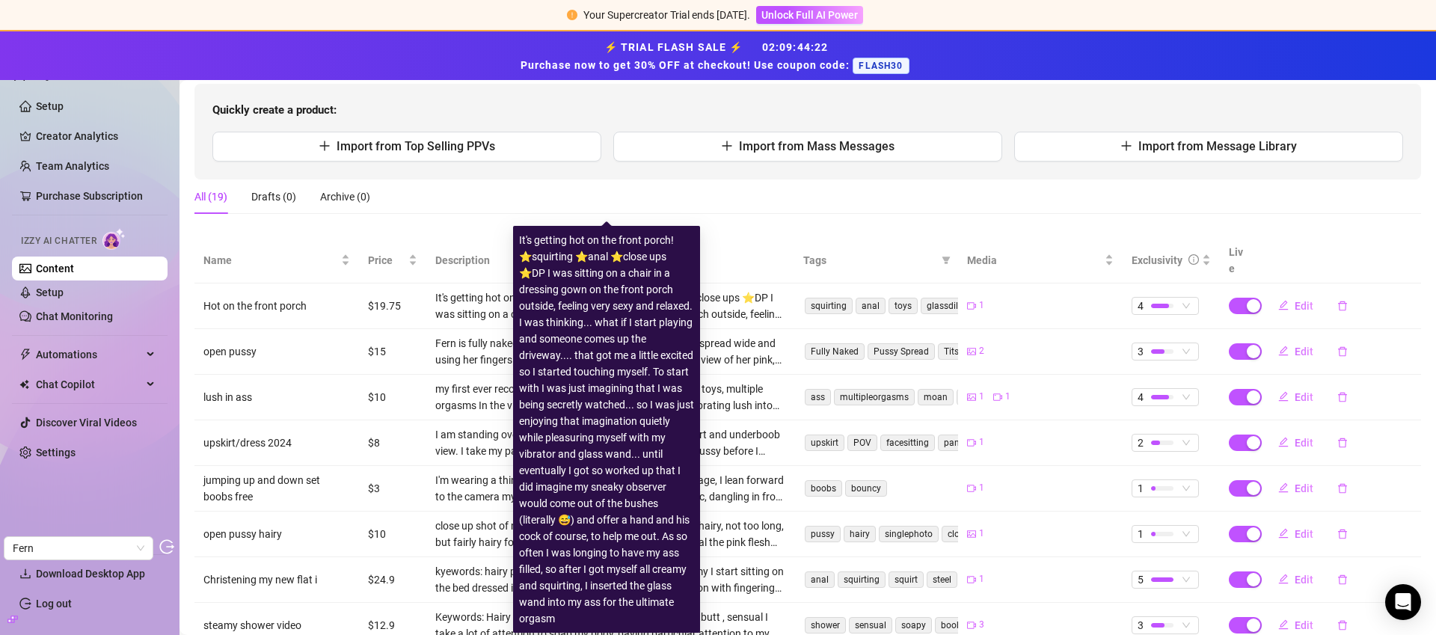
scroll to position [325, 0]
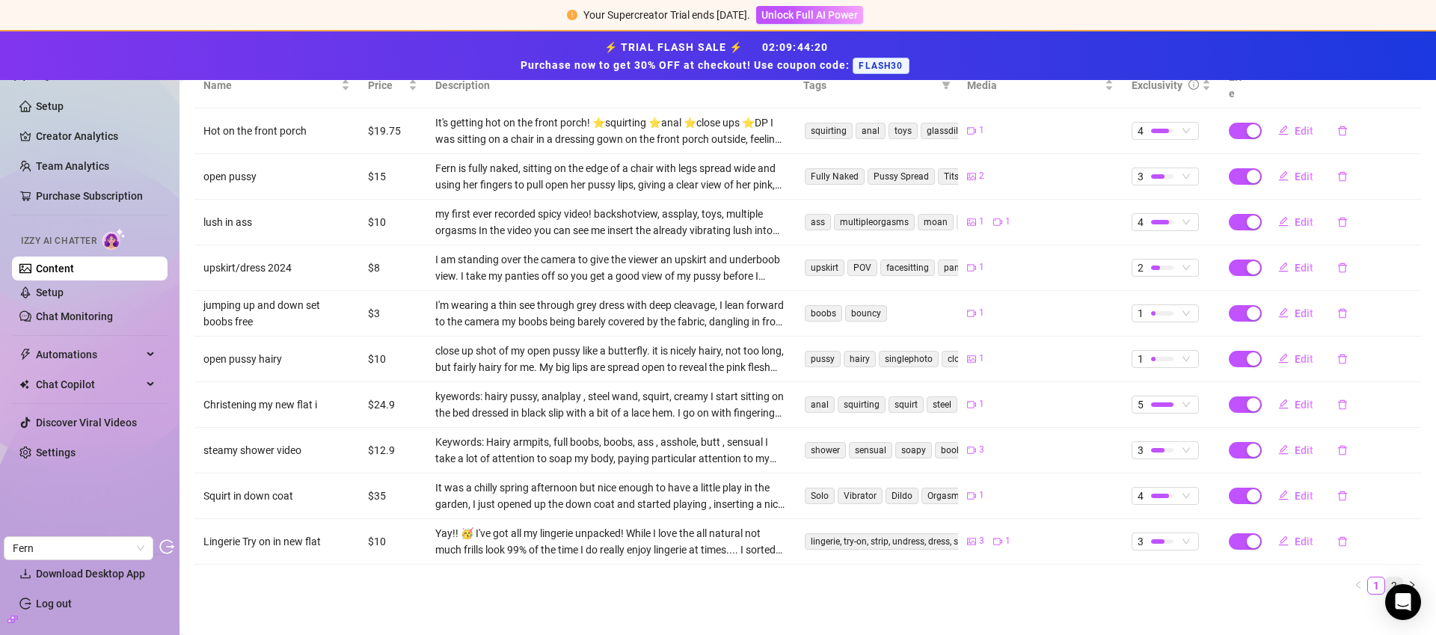
click at [1386, 577] on link "2" at bounding box center [1394, 585] width 16 height 16
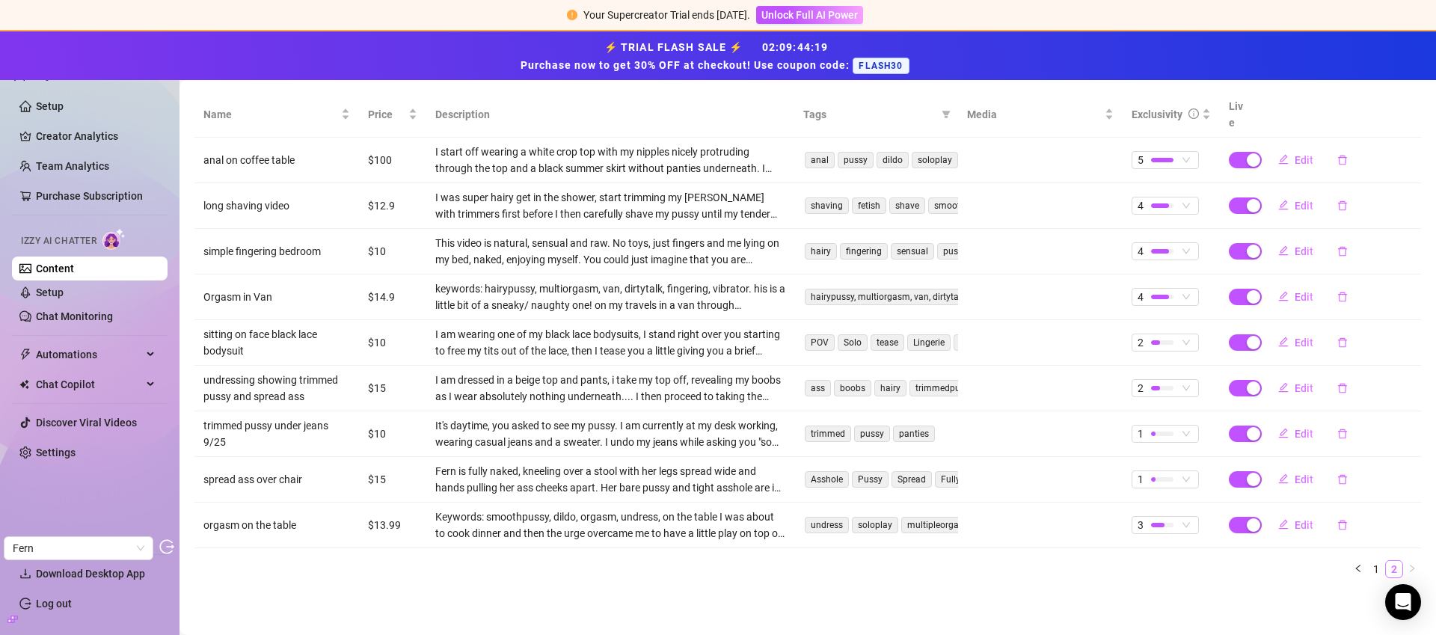
scroll to position [280, 0]
